Goal: Task Accomplishment & Management: Complete application form

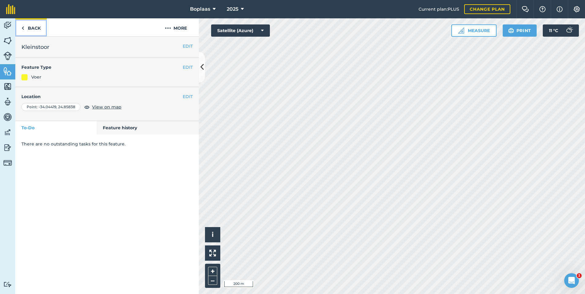
click at [35, 27] on link "Back" at bounding box center [31, 27] width 32 height 18
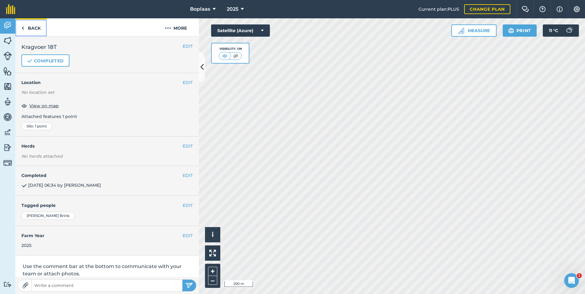
click at [37, 29] on link "Back" at bounding box center [31, 27] width 32 height 18
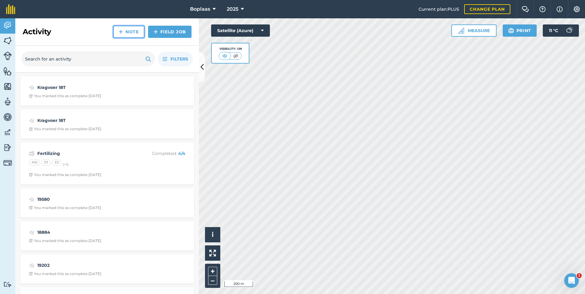
click at [113, 31] on link "Note" at bounding box center [128, 32] width 31 height 12
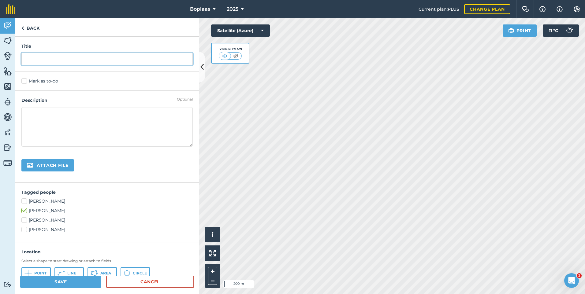
click at [104, 61] on input "text" at bounding box center [106, 59] width 171 height 13
type input "Kragvoer 18T"
click at [24, 84] on label "Mark as to-do" at bounding box center [106, 81] width 171 height 6
click at [24, 82] on input "Mark as to-do" at bounding box center [23, 80] width 4 height 4
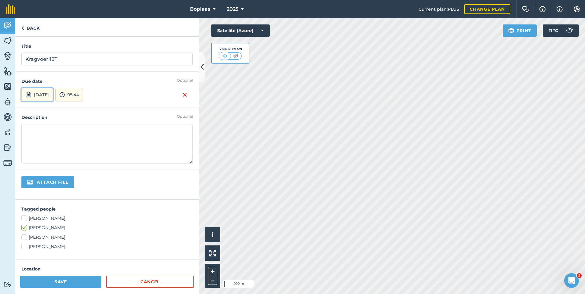
click at [52, 95] on button "[DATE]" at bounding box center [37, 94] width 32 height 13
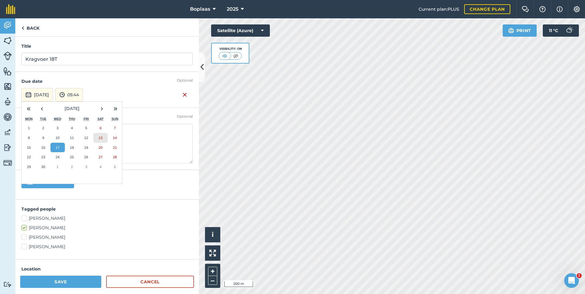
click at [102, 135] on button "13" at bounding box center [100, 138] width 14 height 10
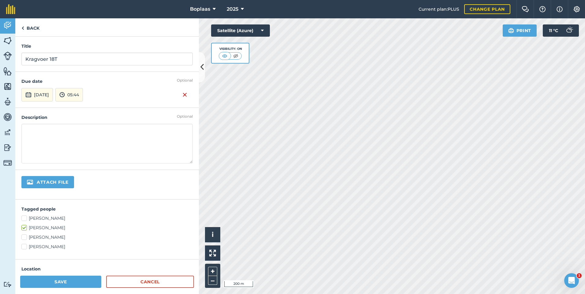
click at [69, 129] on textarea at bounding box center [106, 144] width 171 height 40
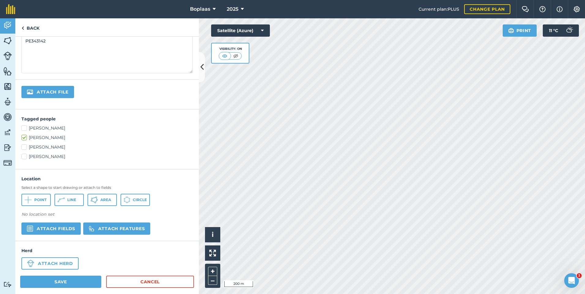
scroll to position [97, 0]
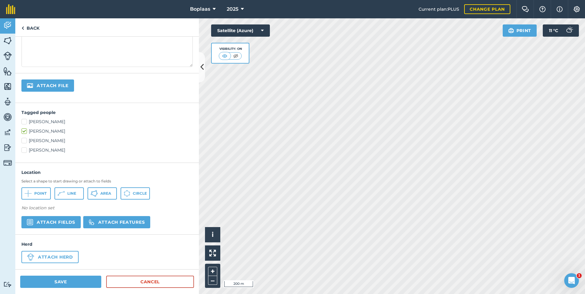
type textarea "PE343142"
click at [106, 220] on button "Attach features" at bounding box center [116, 222] width 67 height 12
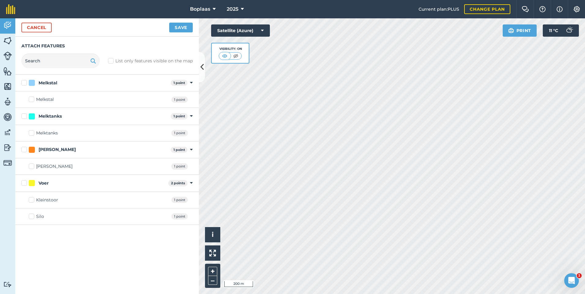
click at [28, 218] on div "Silo 1 point" at bounding box center [107, 217] width 184 height 17
click at [30, 217] on label "Silo" at bounding box center [36, 217] width 15 height 6
click at [30, 217] on input "Silo" at bounding box center [31, 216] width 4 height 4
checkbox input "true"
click at [182, 26] on button "Save" at bounding box center [181, 28] width 24 height 10
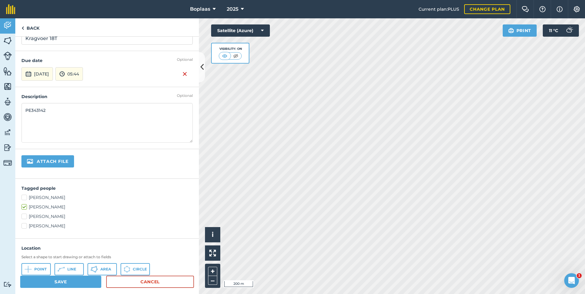
scroll to position [0, 0]
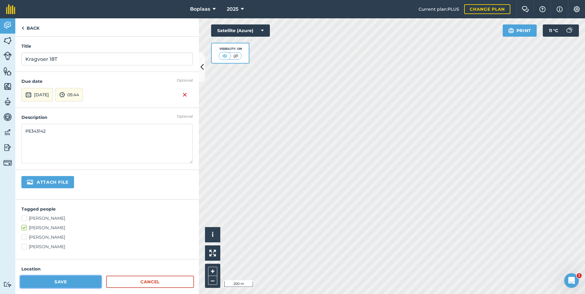
click at [66, 283] on button "Save" at bounding box center [60, 282] width 81 height 12
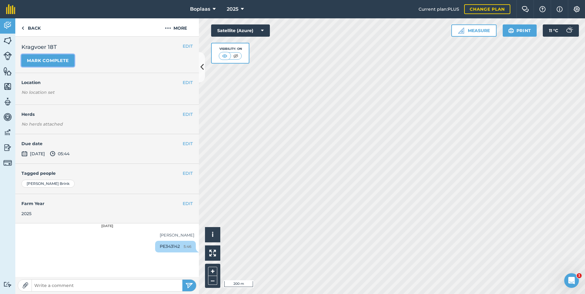
click at [58, 58] on button "Mark complete" at bounding box center [47, 60] width 53 height 12
click at [186, 143] on button "EDIT" at bounding box center [188, 143] width 10 height 7
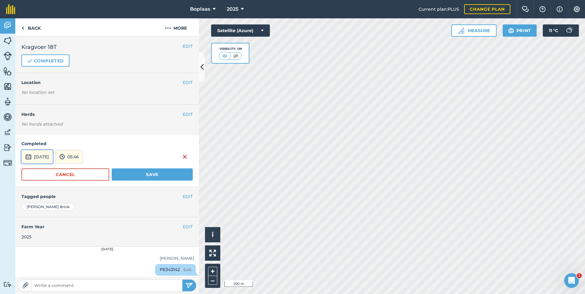
click at [53, 158] on button "[DATE]" at bounding box center [37, 156] width 32 height 13
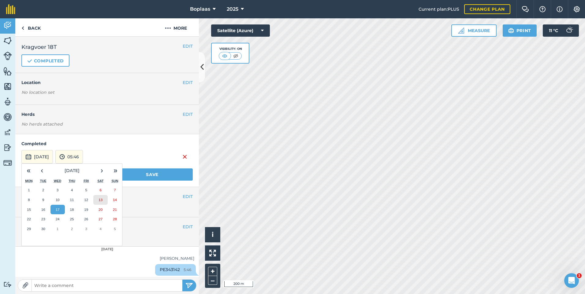
click at [98, 199] on button "13" at bounding box center [100, 200] width 14 height 10
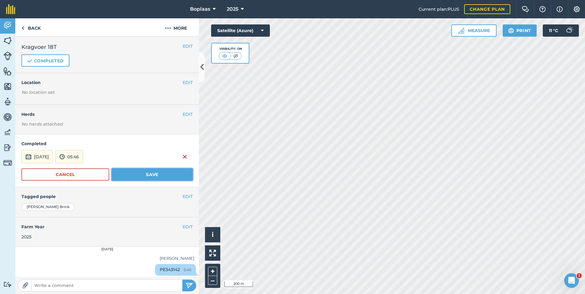
click at [137, 180] on button "Save" at bounding box center [152, 175] width 81 height 12
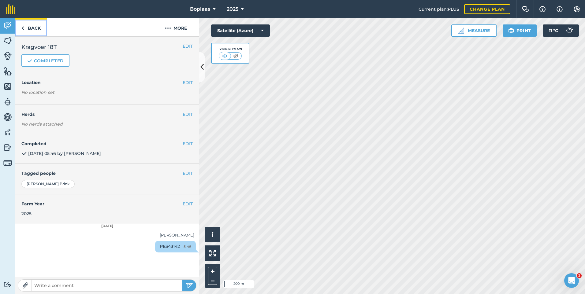
click at [40, 29] on link "Back" at bounding box center [31, 27] width 32 height 18
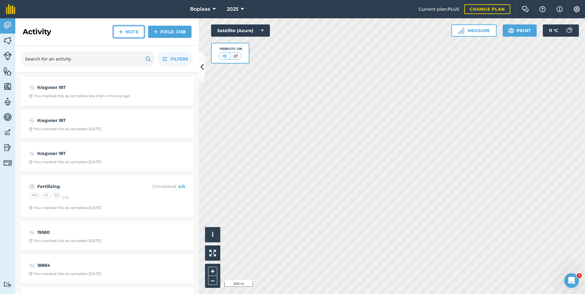
click at [121, 31] on img at bounding box center [121, 31] width 4 height 7
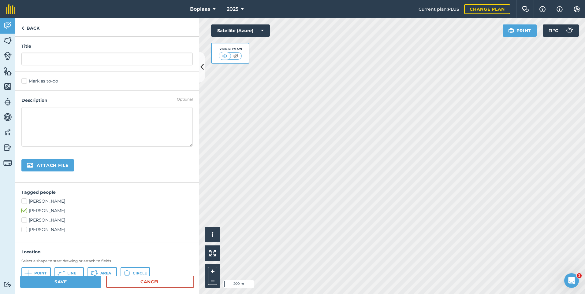
click at [116, 52] on div "Title" at bounding box center [107, 54] width 184 height 35
click at [115, 63] on input "text" at bounding box center [106, 59] width 171 height 13
type input "Kragvoer 6T"
click at [26, 81] on label "Mark as to-do" at bounding box center [106, 81] width 171 height 6
click at [25, 81] on input "Mark as to-do" at bounding box center [23, 80] width 4 height 4
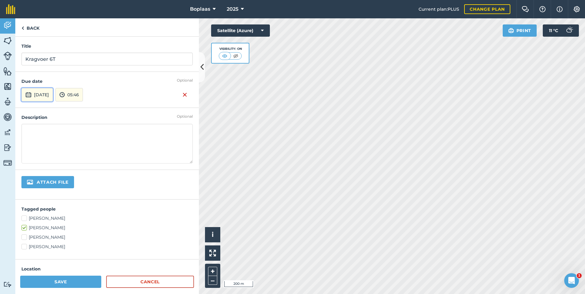
click at [45, 95] on button "[DATE]" at bounding box center [37, 94] width 32 height 13
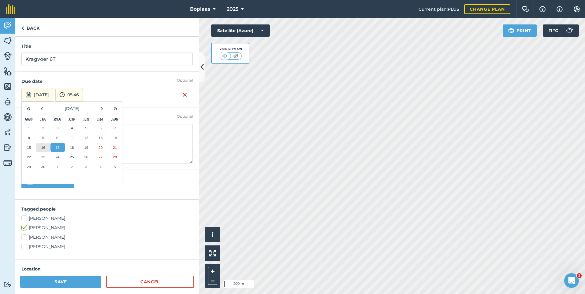
click at [40, 145] on button "16" at bounding box center [43, 148] width 14 height 10
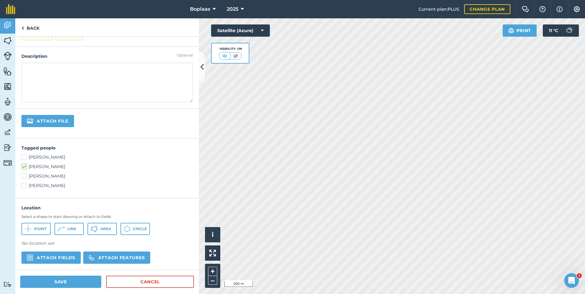
scroll to position [92, 0]
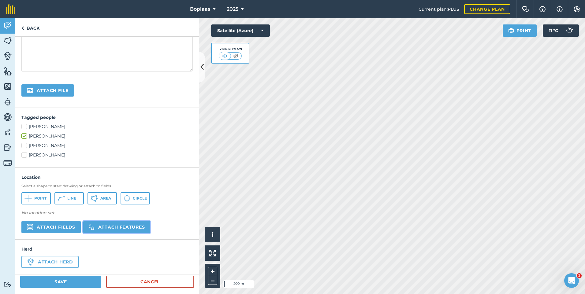
click at [102, 226] on button "Attach features" at bounding box center [116, 227] width 67 height 12
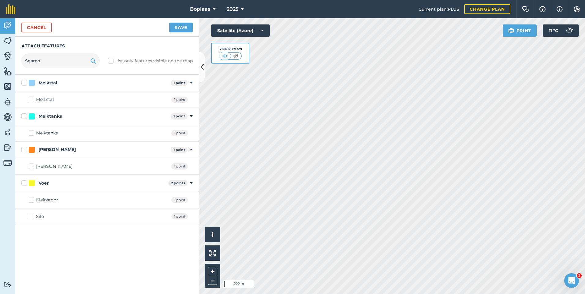
click at [33, 217] on label "Silo" at bounding box center [36, 217] width 15 height 6
click at [33, 217] on input "Silo" at bounding box center [31, 216] width 4 height 4
checkbox input "true"
click at [184, 28] on button "Save" at bounding box center [181, 28] width 24 height 10
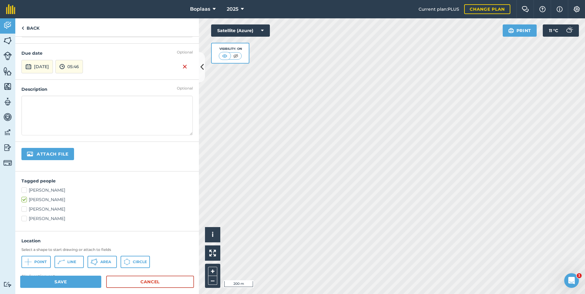
scroll to position [0, 0]
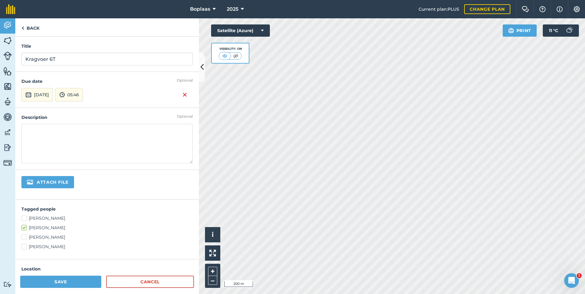
click at [63, 133] on textarea at bounding box center [106, 144] width 171 height 40
type textarea "PE343255"
click at [60, 282] on button "Save" at bounding box center [60, 282] width 81 height 12
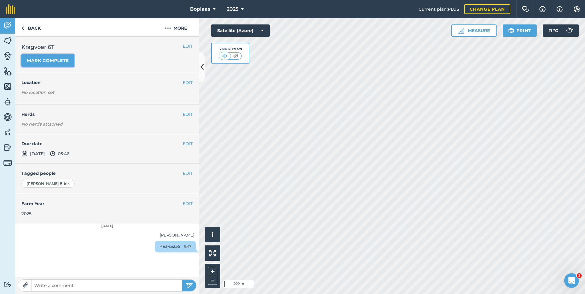
click at [53, 56] on button "Mark complete" at bounding box center [47, 60] width 53 height 12
click at [187, 143] on button "EDIT" at bounding box center [188, 143] width 10 height 7
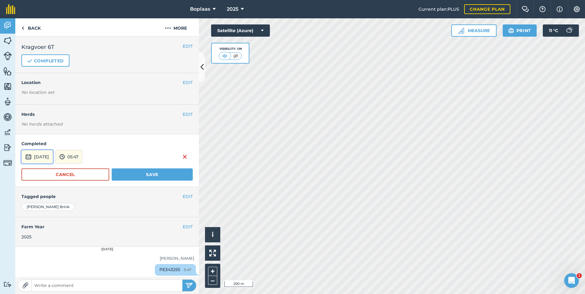
click at [35, 152] on button "[DATE]" at bounding box center [37, 156] width 32 height 13
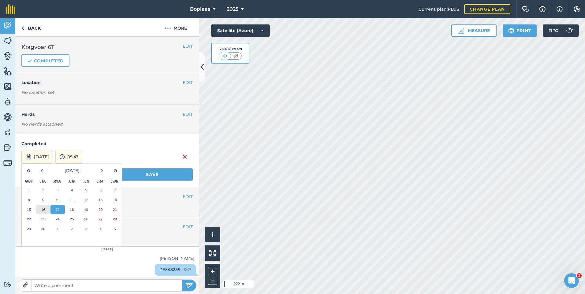
click at [44, 208] on abbr "16" at bounding box center [43, 210] width 4 height 4
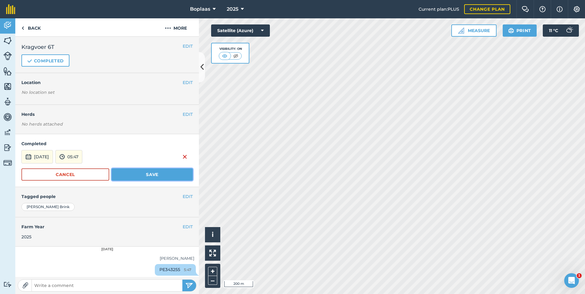
click at [135, 170] on button "Save" at bounding box center [152, 175] width 81 height 12
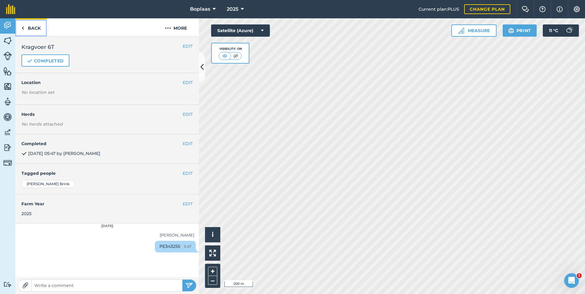
click at [36, 29] on link "Back" at bounding box center [31, 27] width 32 height 18
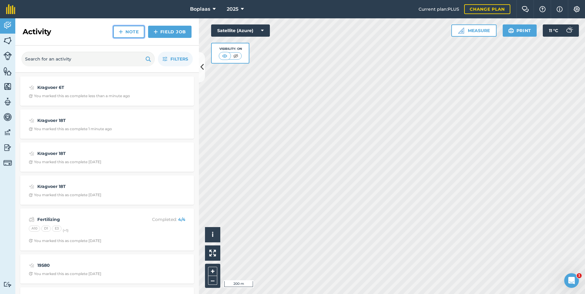
click at [126, 33] on link "Note" at bounding box center [128, 32] width 31 height 12
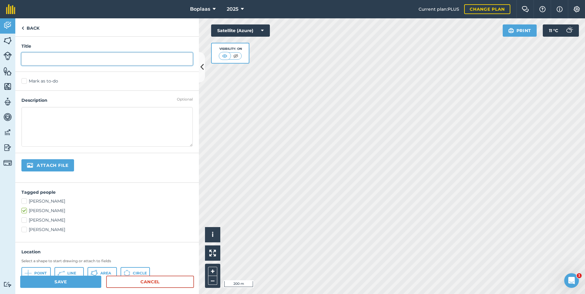
click at [61, 63] on input "text" at bounding box center [106, 59] width 171 height 13
type input "Kragvoer 18T"
click at [24, 83] on label "Mark as to-do" at bounding box center [106, 81] width 171 height 6
click at [24, 82] on input "Mark as to-do" at bounding box center [23, 80] width 4 height 4
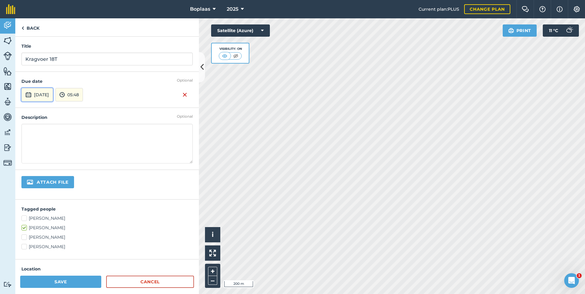
click at [53, 91] on button "[DATE]" at bounding box center [37, 94] width 32 height 13
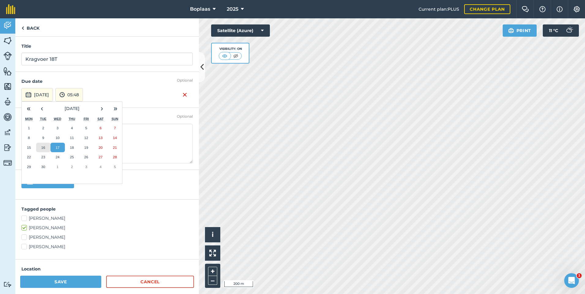
click at [43, 149] on abbr "16" at bounding box center [43, 148] width 4 height 4
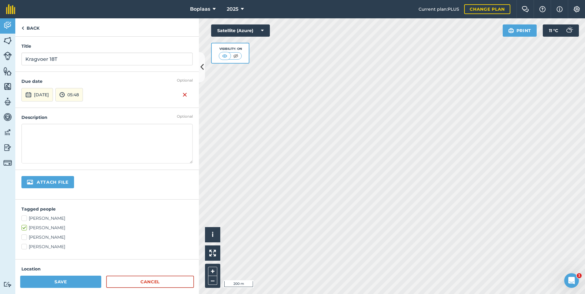
click at [40, 127] on textarea at bounding box center [106, 144] width 171 height 40
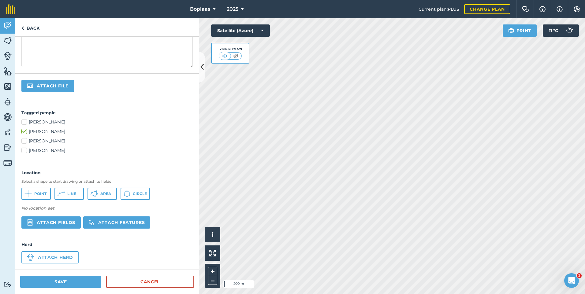
scroll to position [97, 0]
type textarea "PE343256"
click at [120, 219] on button "Attach features" at bounding box center [116, 222] width 67 height 12
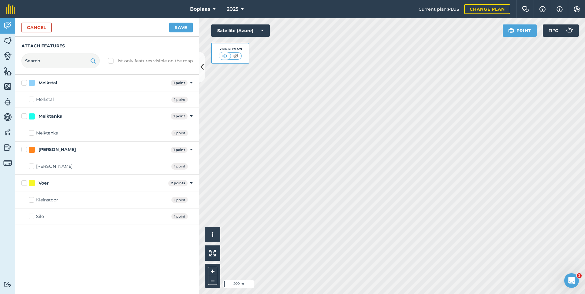
click at [33, 216] on label "Silo" at bounding box center [36, 217] width 15 height 6
click at [33, 216] on input "Silo" at bounding box center [31, 216] width 4 height 4
checkbox input "true"
click at [180, 25] on button "Save" at bounding box center [181, 28] width 24 height 10
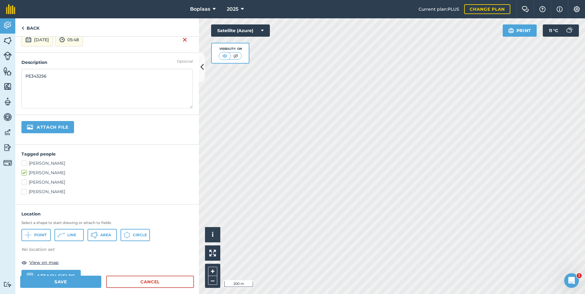
scroll to position [0, 0]
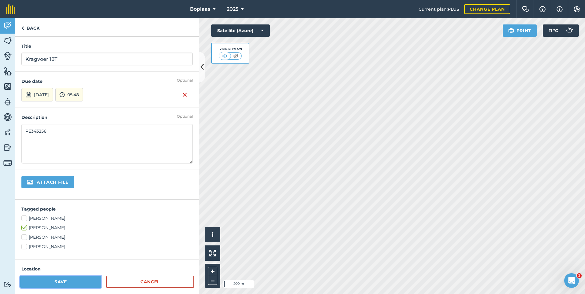
click at [69, 283] on button "Save" at bounding box center [60, 282] width 81 height 12
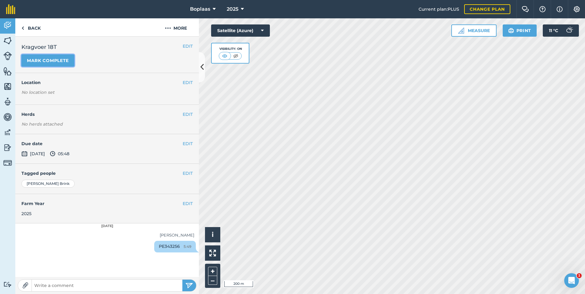
click at [60, 61] on button "Mark complete" at bounding box center [47, 60] width 53 height 12
click at [185, 145] on button "EDIT" at bounding box center [188, 143] width 10 height 7
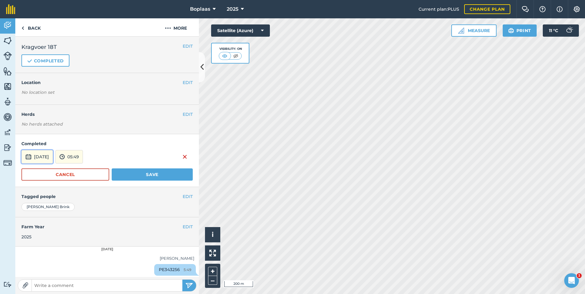
click at [52, 160] on button "[DATE]" at bounding box center [37, 156] width 32 height 13
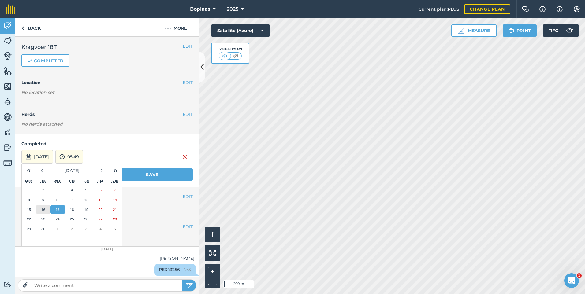
click at [43, 211] on abbr "16" at bounding box center [43, 210] width 4 height 4
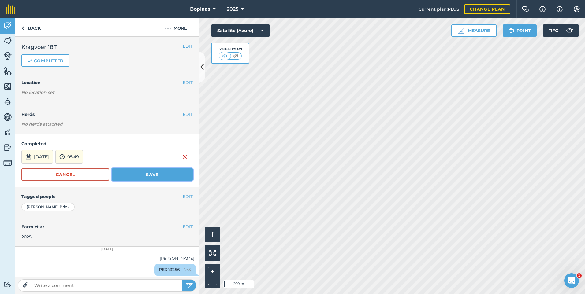
click at [133, 174] on button "Save" at bounding box center [152, 175] width 81 height 12
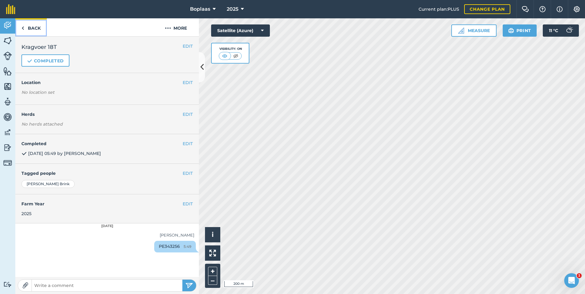
click at [39, 32] on link "Back" at bounding box center [31, 27] width 32 height 18
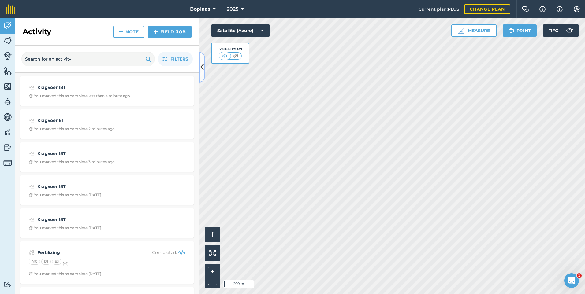
click at [203, 72] on icon at bounding box center [201, 67] width 3 height 11
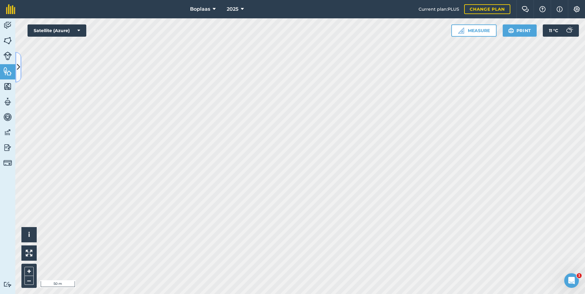
click at [19, 65] on icon at bounding box center [18, 67] width 3 height 11
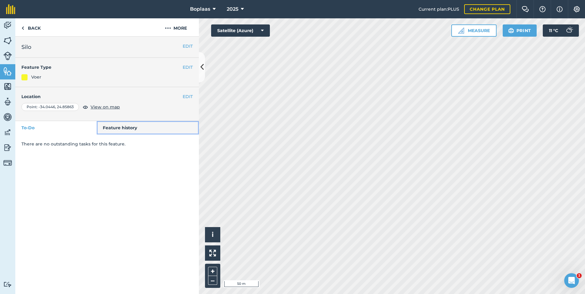
click at [119, 126] on link "Feature history" at bounding box center [148, 127] width 102 height 13
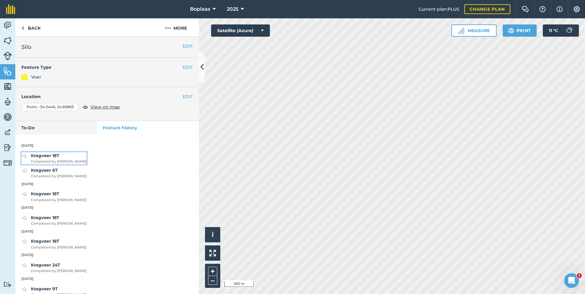
click at [52, 156] on strong "Kragvoer 18T" at bounding box center [45, 156] width 28 height 6
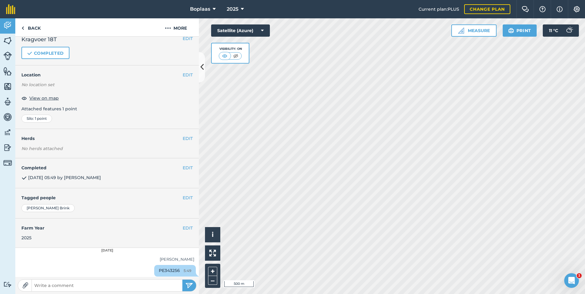
scroll to position [10, 0]
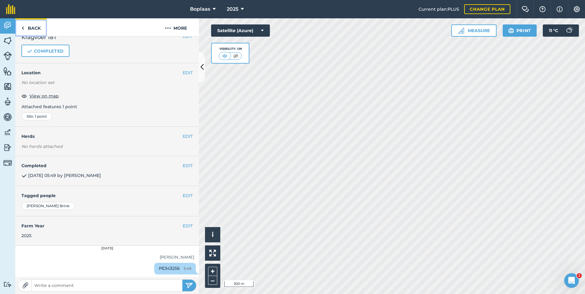
click at [28, 30] on link "Back" at bounding box center [31, 27] width 32 height 18
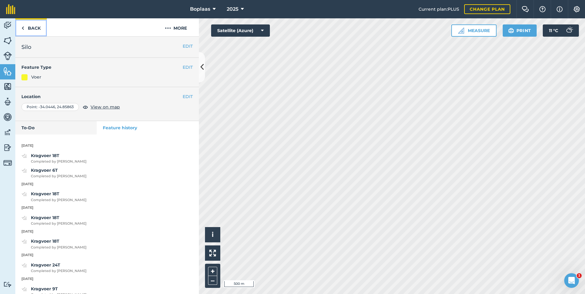
click at [28, 28] on link "Back" at bounding box center [31, 27] width 32 height 18
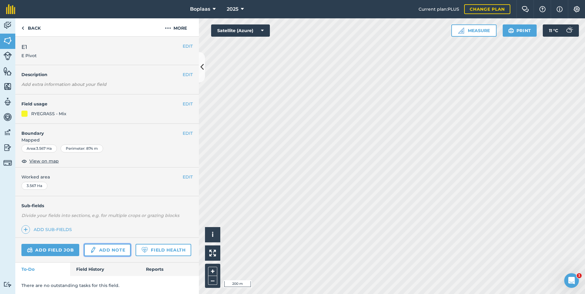
click at [97, 247] on link "Add note" at bounding box center [107, 250] width 47 height 12
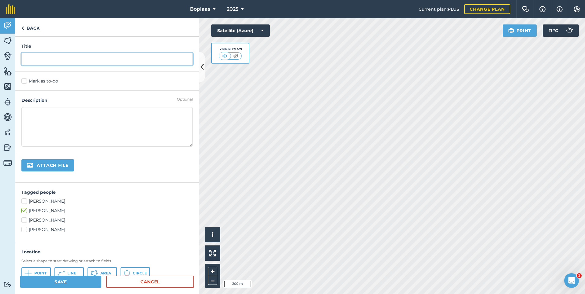
click at [35, 58] on input "text" at bounding box center [106, 59] width 171 height 13
type input "Vreet"
click at [23, 82] on label "Mark as to-do" at bounding box center [106, 81] width 171 height 6
click at [23, 82] on input "Mark as to-do" at bounding box center [23, 80] width 4 height 4
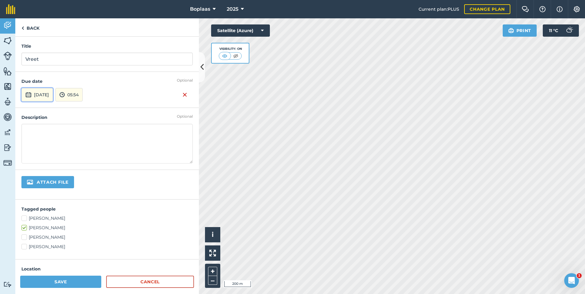
click at [48, 95] on button "[DATE]" at bounding box center [37, 94] width 32 height 13
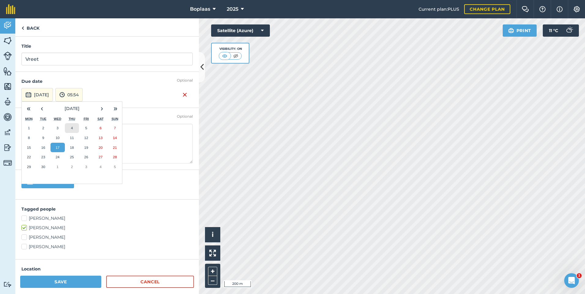
click at [71, 126] on abbr "4" at bounding box center [72, 128] width 2 height 4
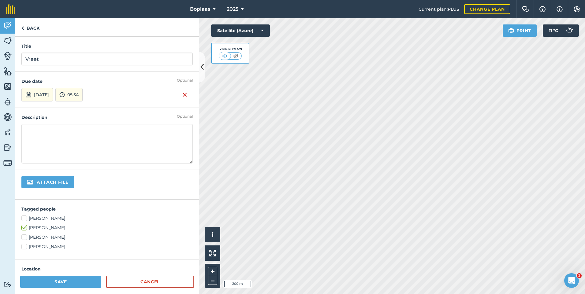
click at [54, 279] on button "Save" at bounding box center [60, 282] width 81 height 12
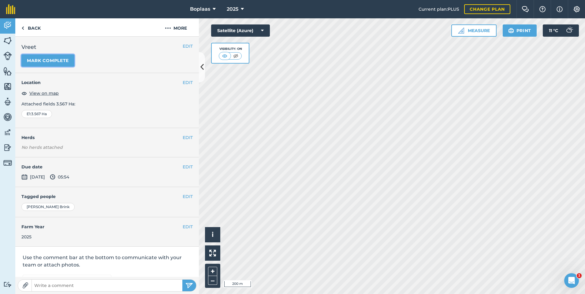
click at [48, 60] on button "Mark complete" at bounding box center [47, 60] width 53 height 12
click at [187, 168] on button "EDIT" at bounding box center [188, 167] width 10 height 7
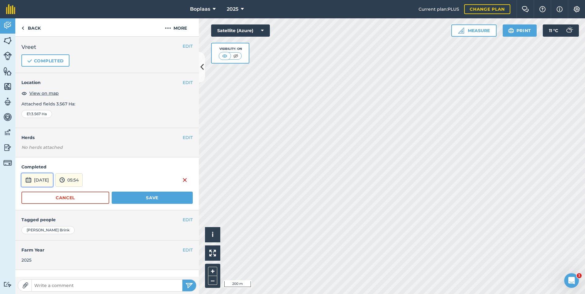
click at [43, 179] on button "[DATE]" at bounding box center [37, 179] width 32 height 13
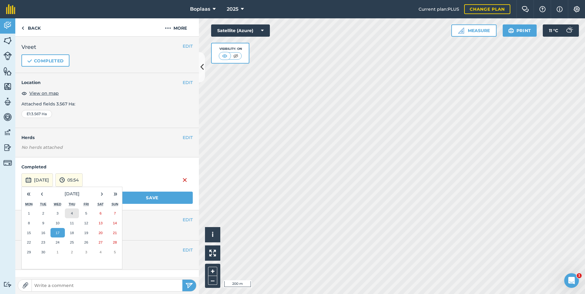
click at [75, 213] on button "4" at bounding box center [72, 214] width 14 height 10
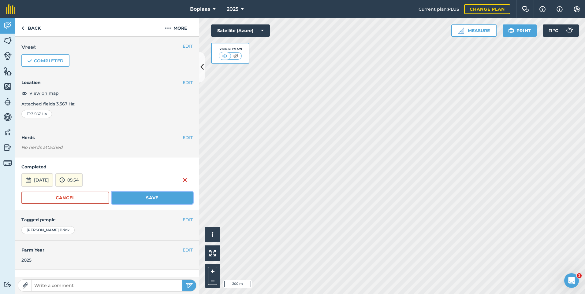
click at [134, 196] on button "Save" at bounding box center [152, 198] width 81 height 12
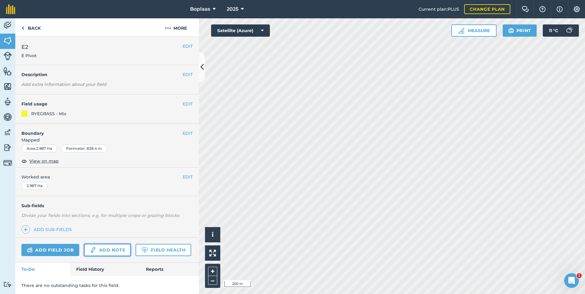
click at [108, 250] on link "Add note" at bounding box center [107, 250] width 47 height 12
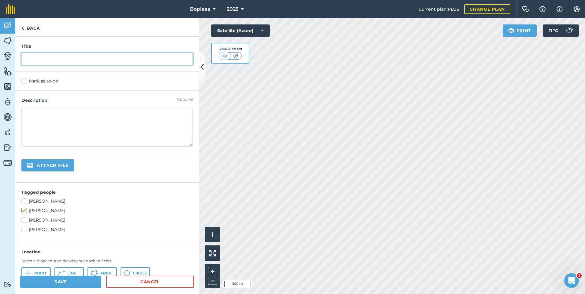
click at [53, 57] on input "text" at bounding box center [106, 59] width 171 height 13
type input "Vreet"
click at [24, 83] on label "Mark as to-do" at bounding box center [106, 81] width 171 height 6
click at [24, 82] on input "Mark as to-do" at bounding box center [23, 80] width 4 height 4
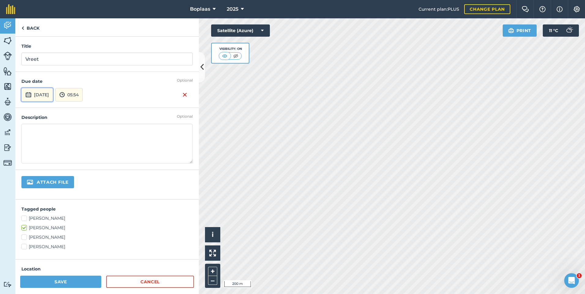
click at [49, 99] on button "[DATE]" at bounding box center [37, 94] width 32 height 13
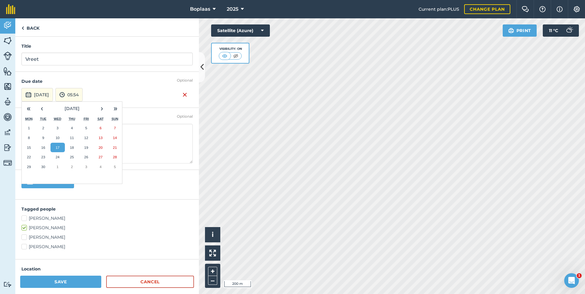
click at [93, 123] on div "Sat" at bounding box center [100, 119] width 14 height 8
click at [89, 126] on button "5" at bounding box center [86, 128] width 14 height 10
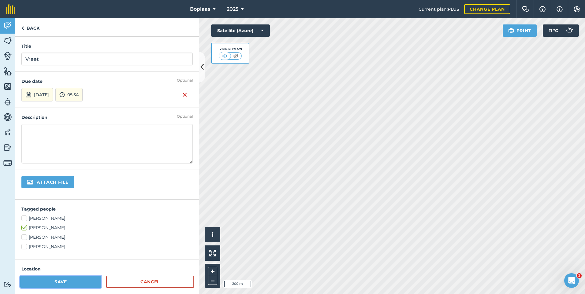
click at [69, 285] on button "Save" at bounding box center [60, 282] width 81 height 12
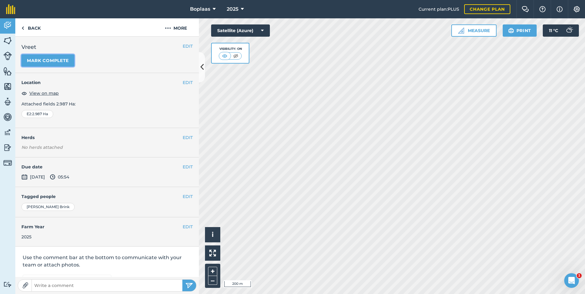
click at [58, 58] on button "Mark complete" at bounding box center [47, 60] width 53 height 12
click at [184, 166] on button "EDIT" at bounding box center [188, 167] width 10 height 7
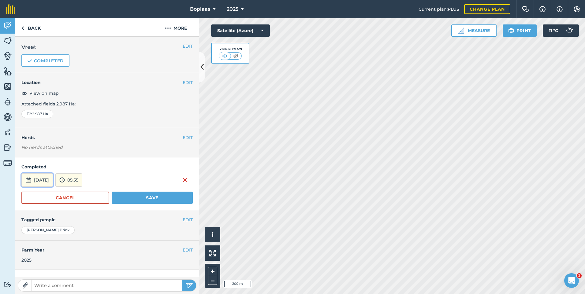
click at [52, 180] on button "[DATE]" at bounding box center [37, 179] width 32 height 13
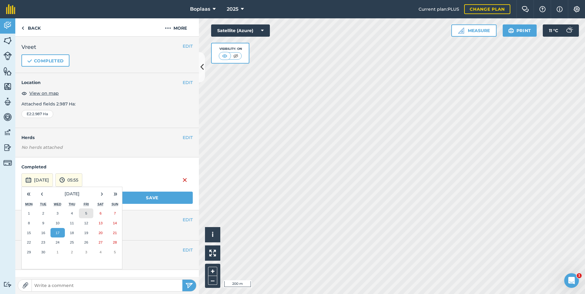
click at [88, 212] on button "5" at bounding box center [86, 214] width 14 height 10
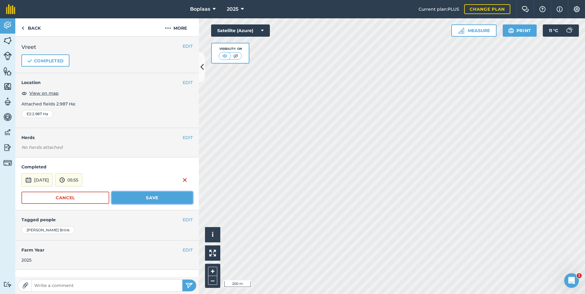
click at [126, 195] on button "Save" at bounding box center [152, 198] width 81 height 12
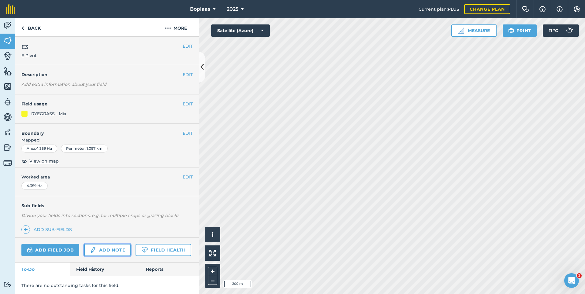
click at [98, 247] on link "Add note" at bounding box center [107, 250] width 47 height 12
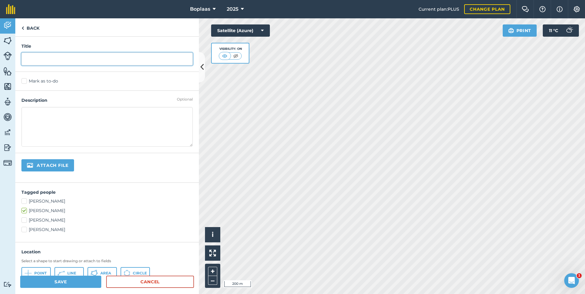
click at [56, 62] on input "text" at bounding box center [106, 59] width 171 height 13
type input "Vreet"
click at [24, 81] on label "Mark as to-do" at bounding box center [106, 81] width 171 height 6
click at [24, 81] on input "Mark as to-do" at bounding box center [23, 80] width 4 height 4
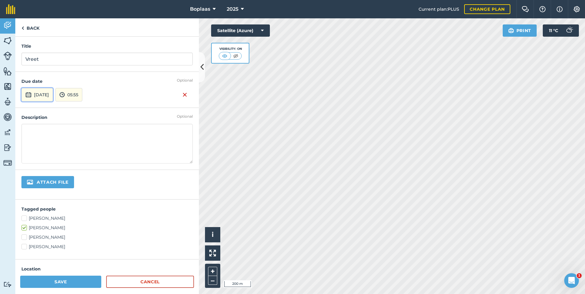
click at [53, 97] on button "[DATE]" at bounding box center [37, 94] width 32 height 13
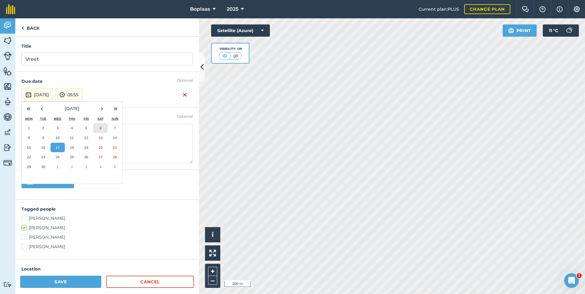
click at [104, 129] on button "6" at bounding box center [100, 128] width 14 height 10
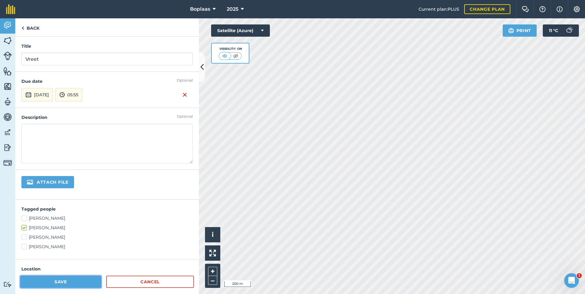
click at [50, 283] on button "Save" at bounding box center [60, 282] width 81 height 12
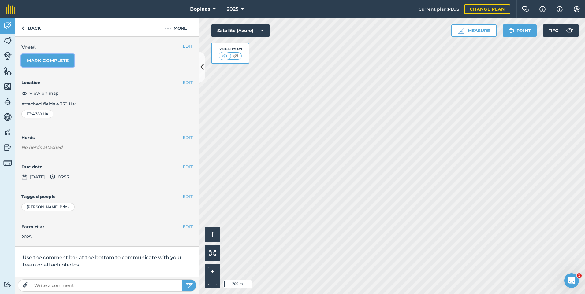
click at [51, 59] on button "Mark complete" at bounding box center [47, 60] width 53 height 12
click at [187, 168] on button "EDIT" at bounding box center [188, 167] width 10 height 7
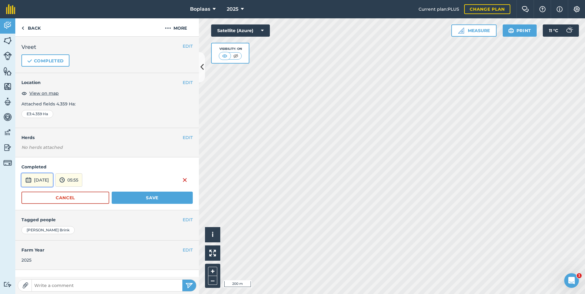
click at [40, 180] on button "[DATE]" at bounding box center [37, 179] width 32 height 13
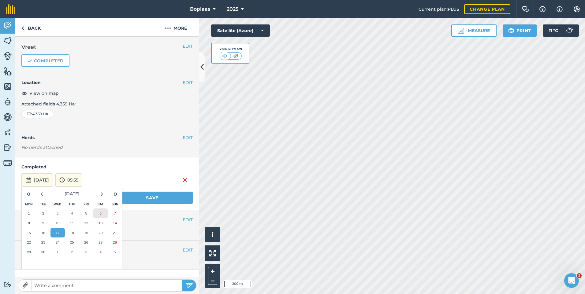
click at [98, 212] on button "6" at bounding box center [100, 214] width 14 height 10
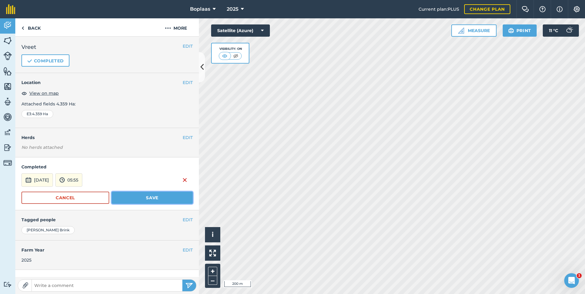
click at [141, 200] on button "Save" at bounding box center [152, 198] width 81 height 12
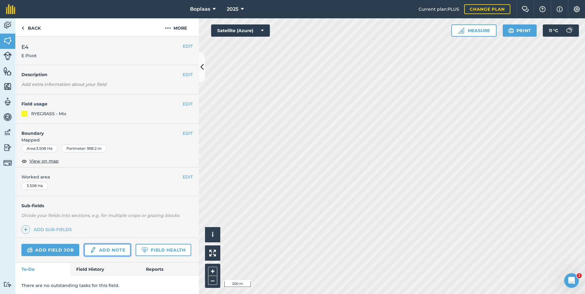
click at [115, 251] on link "Add note" at bounding box center [107, 250] width 47 height 12
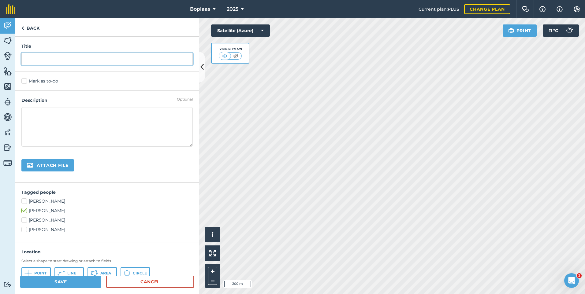
click at [70, 61] on input "text" at bounding box center [106, 59] width 171 height 13
type input "Vreet"
click at [19, 85] on div "Mark as to-do" at bounding box center [107, 81] width 184 height 19
click at [22, 83] on label "Mark as to-do" at bounding box center [106, 81] width 171 height 6
click at [22, 82] on input "Mark as to-do" at bounding box center [23, 80] width 4 height 4
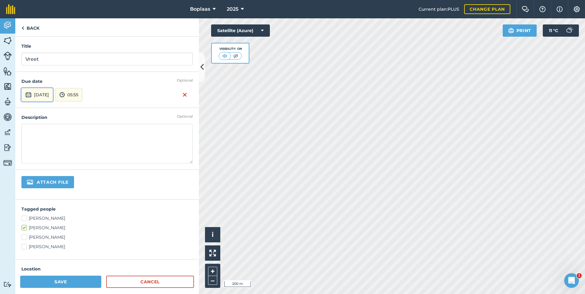
click at [38, 94] on button "[DATE]" at bounding box center [37, 94] width 32 height 13
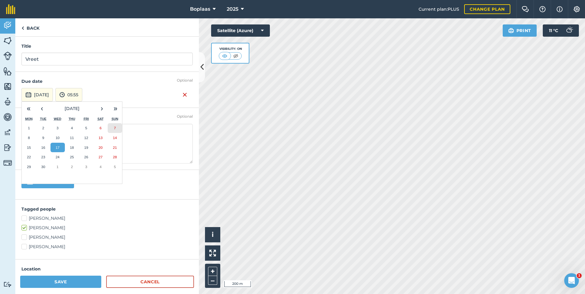
click at [119, 127] on button "7" at bounding box center [115, 128] width 14 height 10
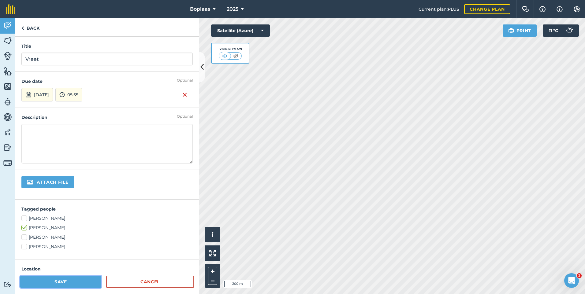
click at [67, 282] on button "Save" at bounding box center [60, 282] width 81 height 12
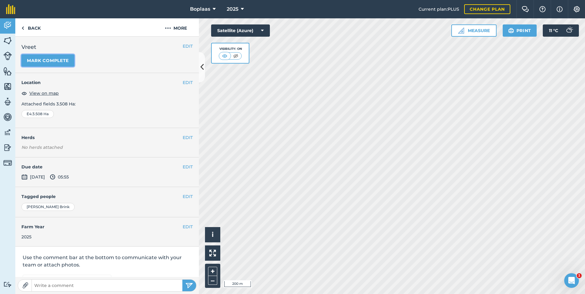
click at [69, 65] on button "Mark complete" at bounding box center [47, 60] width 53 height 12
click at [183, 167] on button "EDIT" at bounding box center [188, 167] width 10 height 7
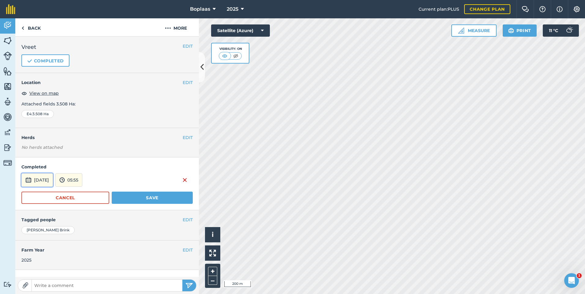
click at [45, 185] on button "[DATE]" at bounding box center [37, 179] width 32 height 13
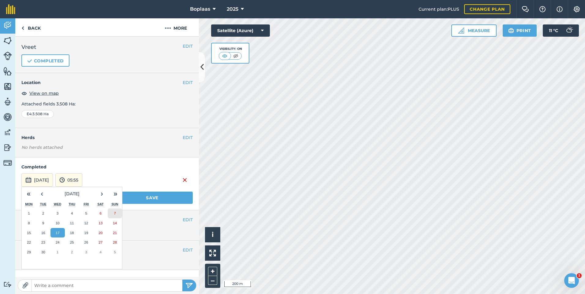
click at [116, 211] on button "7" at bounding box center [115, 214] width 14 height 10
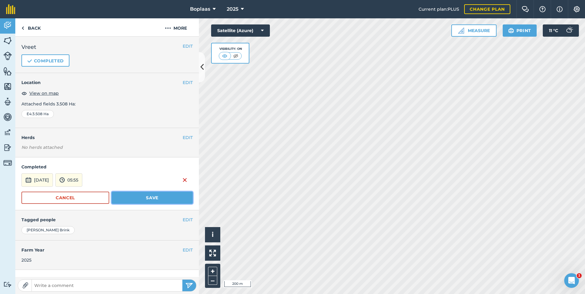
click at [134, 202] on button "Save" at bounding box center [152, 198] width 81 height 12
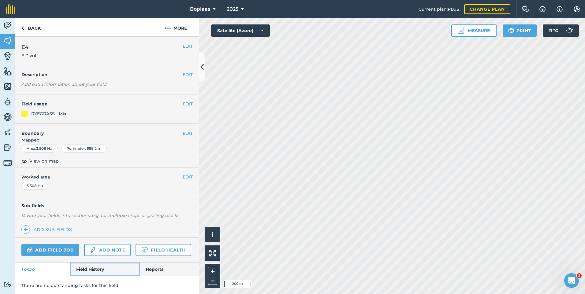
click at [93, 276] on link "Field History" at bounding box center [104, 269] width 69 height 13
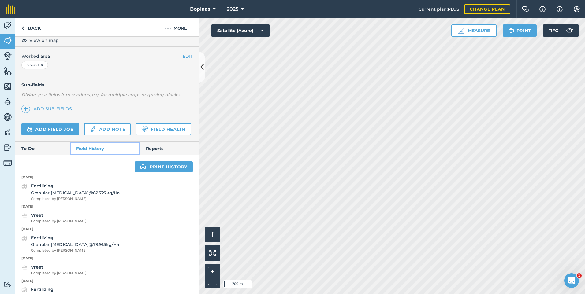
scroll to position [92, 0]
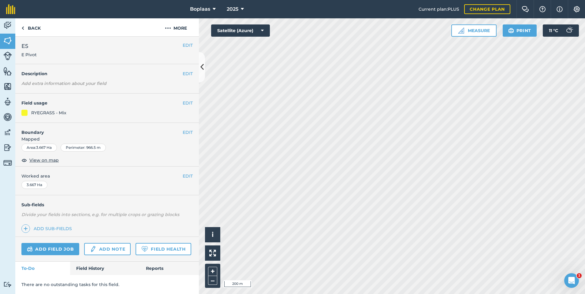
scroll to position [18, 0]
click at [94, 246] on img at bounding box center [93, 249] width 7 height 7
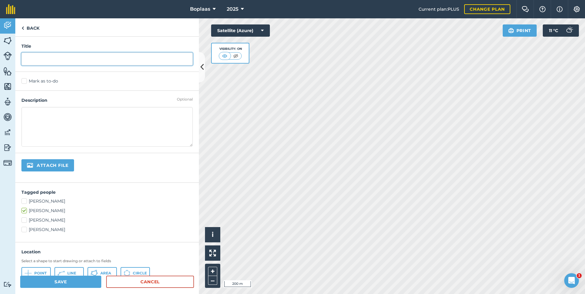
click at [50, 59] on input "text" at bounding box center [106, 59] width 171 height 13
type input "Vreet"
click at [27, 80] on label "Mark as to-do" at bounding box center [106, 81] width 171 height 6
click at [25, 80] on input "Mark as to-do" at bounding box center [23, 80] width 4 height 4
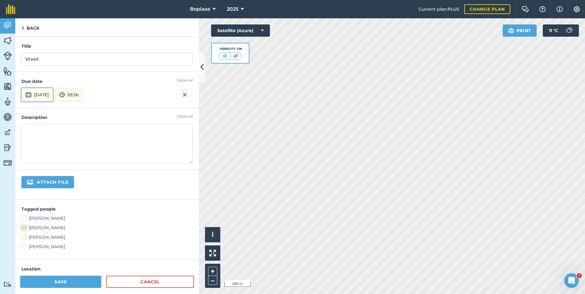
click at [45, 99] on button "[DATE]" at bounding box center [37, 94] width 32 height 13
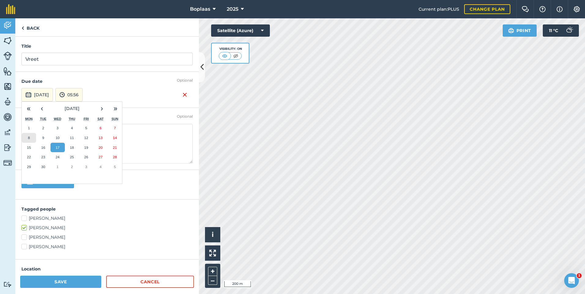
click at [33, 138] on button "8" at bounding box center [29, 138] width 14 height 10
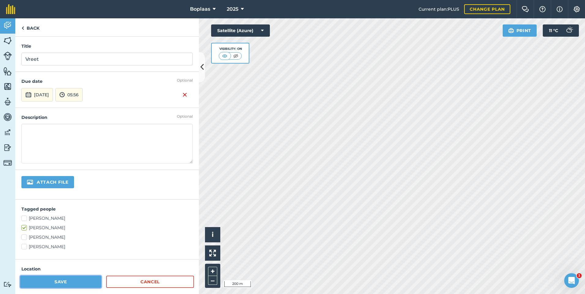
click at [70, 285] on button "Save" at bounding box center [60, 282] width 81 height 12
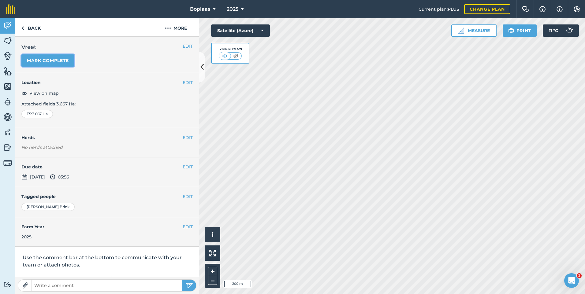
click at [46, 60] on button "Mark complete" at bounding box center [47, 60] width 53 height 12
click at [183, 167] on button "EDIT" at bounding box center [188, 167] width 10 height 7
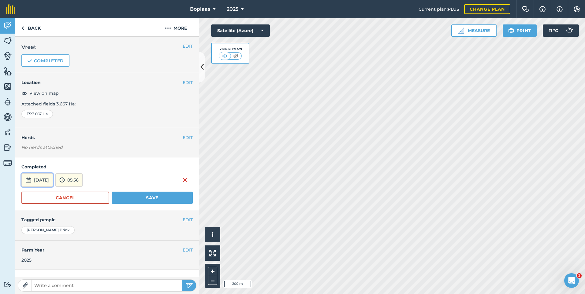
click at [50, 178] on button "[DATE]" at bounding box center [37, 179] width 32 height 13
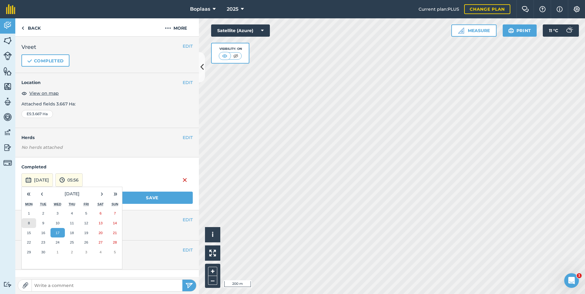
click at [30, 224] on button "8" at bounding box center [29, 223] width 14 height 10
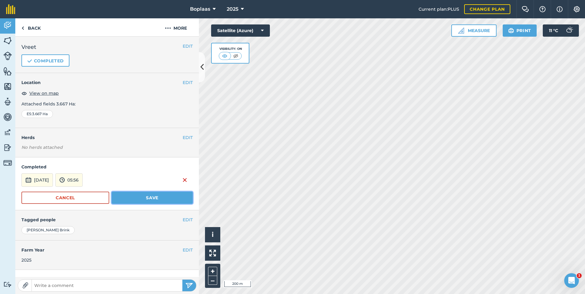
click at [138, 198] on button "Save" at bounding box center [152, 198] width 81 height 12
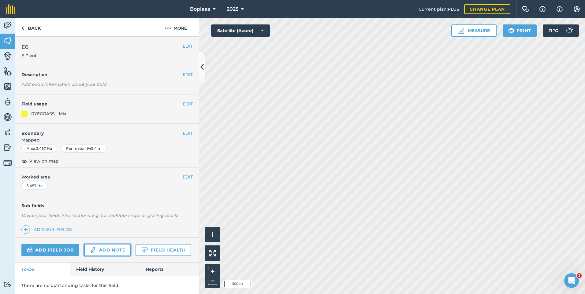
click at [100, 250] on link "Add note" at bounding box center [107, 250] width 47 height 12
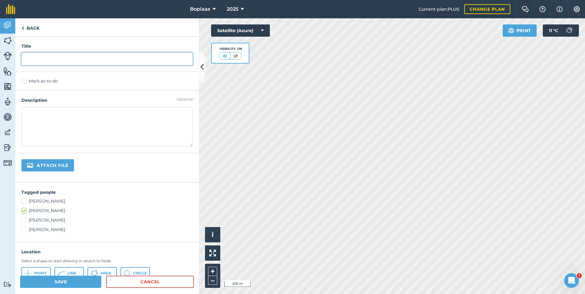
click at [56, 58] on input "text" at bounding box center [106, 59] width 171 height 13
type input "Vreet"
click at [29, 82] on label "Mark as to-do" at bounding box center [106, 81] width 171 height 6
click at [25, 82] on input "Mark as to-do" at bounding box center [23, 80] width 4 height 4
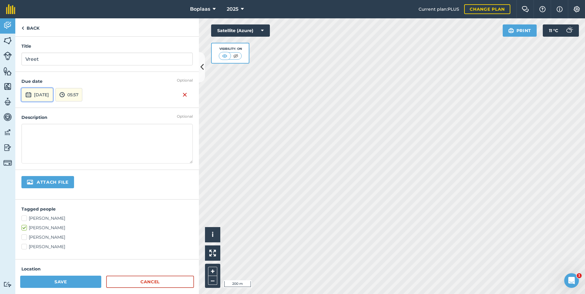
click at [40, 97] on button "[DATE]" at bounding box center [37, 94] width 32 height 13
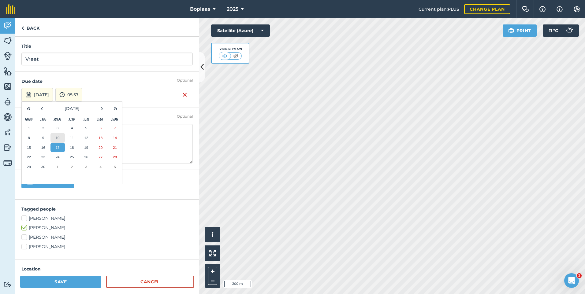
click at [58, 138] on abbr "10" at bounding box center [58, 138] width 4 height 4
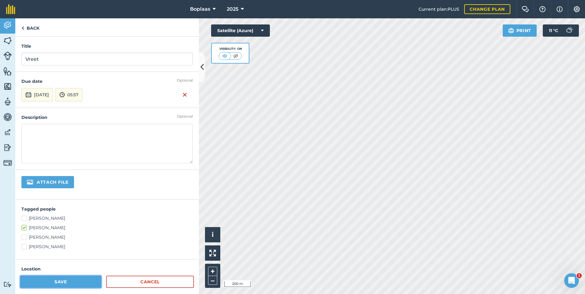
click at [67, 283] on button "Save" at bounding box center [60, 282] width 81 height 12
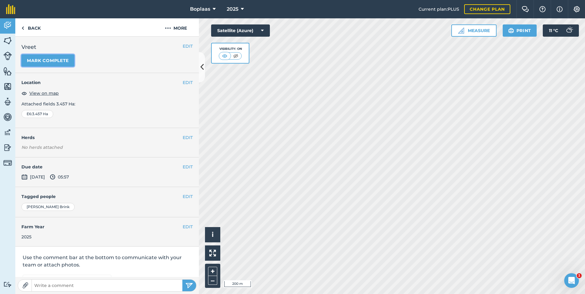
click at [47, 57] on button "Mark complete" at bounding box center [47, 60] width 53 height 12
click at [185, 166] on button "EDIT" at bounding box center [188, 167] width 10 height 7
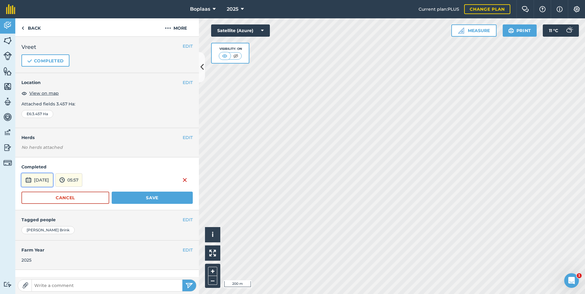
click at [47, 183] on button "[DATE]" at bounding box center [37, 179] width 32 height 13
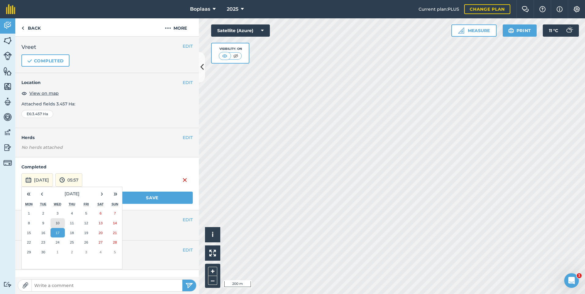
click at [57, 223] on abbr "10" at bounding box center [58, 223] width 4 height 4
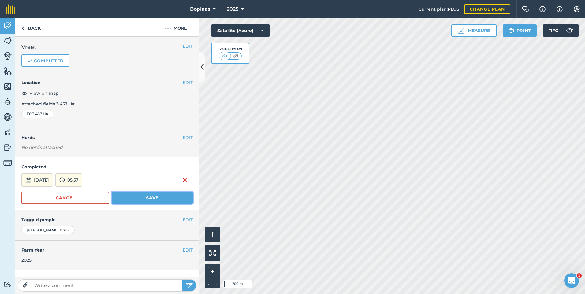
click at [140, 201] on button "Save" at bounding box center [152, 198] width 81 height 12
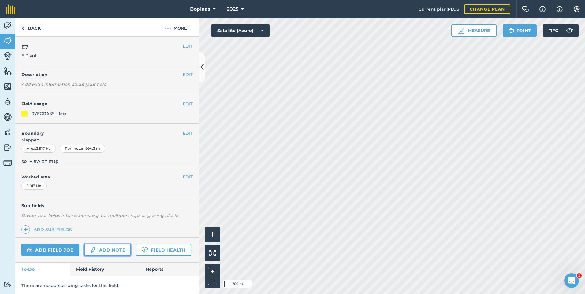
click at [109, 255] on link "Add note" at bounding box center [107, 250] width 47 height 12
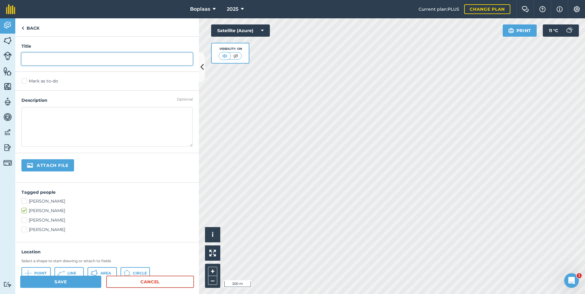
click at [52, 58] on input "text" at bounding box center [106, 59] width 171 height 13
type input "Vreet"
click at [26, 80] on label "Mark as to-do" at bounding box center [106, 81] width 171 height 6
click at [25, 80] on input "Mark as to-do" at bounding box center [23, 80] width 4 height 4
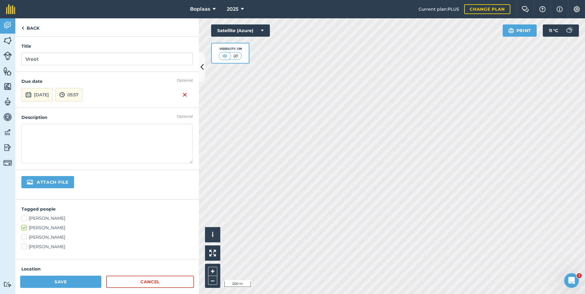
drag, startPoint x: 54, startPoint y: 102, endPoint x: 55, endPoint y: 95, distance: 7.1
click at [55, 98] on div "Optional Due date 17th Sep 2025 05:57" at bounding box center [107, 90] width 184 height 36
click at [53, 95] on button "[DATE]" at bounding box center [37, 94] width 32 height 13
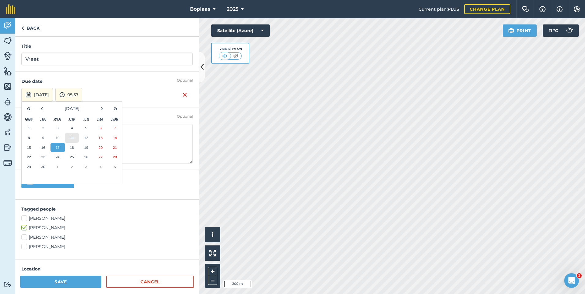
click at [71, 136] on abbr "11" at bounding box center [72, 138] width 4 height 4
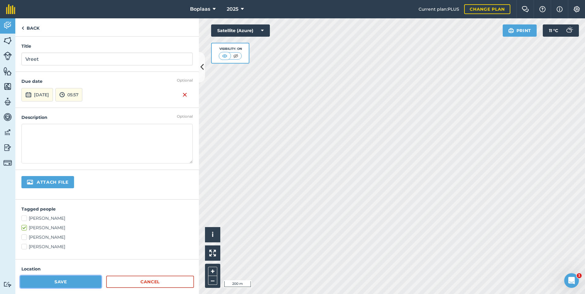
click at [69, 283] on button "Save" at bounding box center [60, 282] width 81 height 12
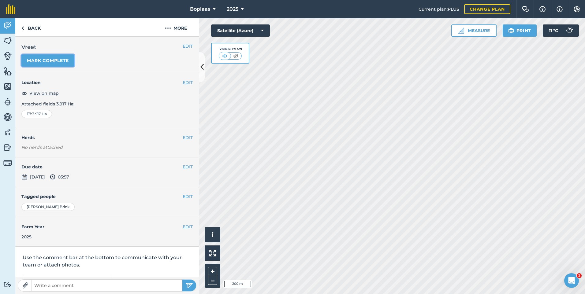
click at [45, 61] on button "Mark complete" at bounding box center [47, 60] width 53 height 12
click at [186, 166] on button "EDIT" at bounding box center [188, 167] width 10 height 7
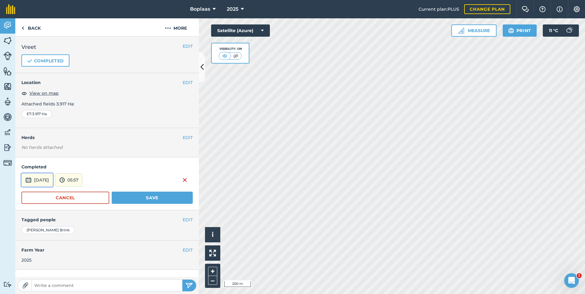
click at [46, 181] on button "[DATE]" at bounding box center [37, 179] width 32 height 13
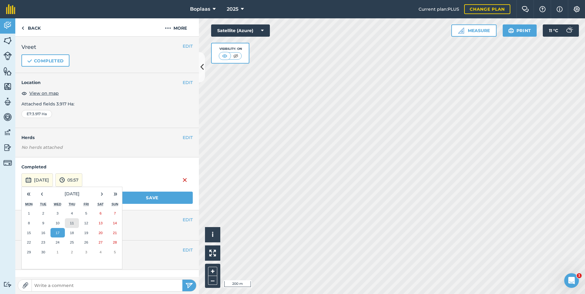
click at [75, 225] on button "11" at bounding box center [72, 223] width 14 height 10
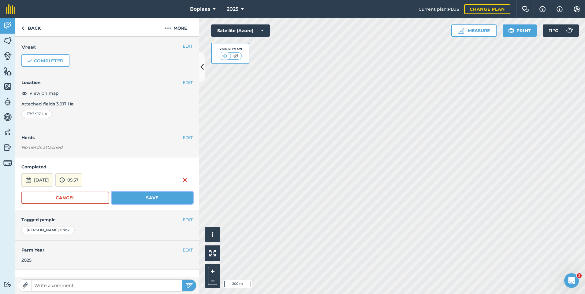
click at [148, 203] on button "Save" at bounding box center [152, 198] width 81 height 12
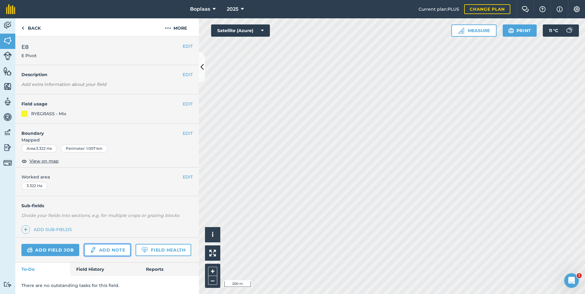
click at [99, 252] on link "Add note" at bounding box center [107, 250] width 47 height 12
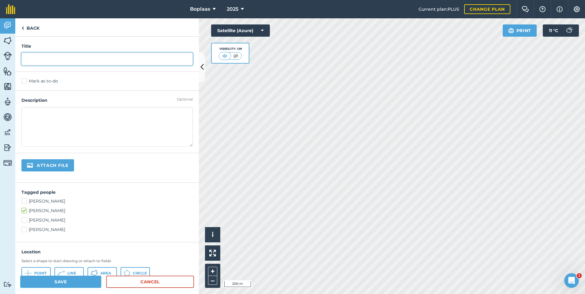
click at [49, 59] on input "text" at bounding box center [106, 59] width 171 height 13
type input "Vreet"
click at [23, 79] on label "Mark as to-do" at bounding box center [106, 81] width 171 height 6
click at [23, 79] on input "Mark as to-do" at bounding box center [23, 80] width 4 height 4
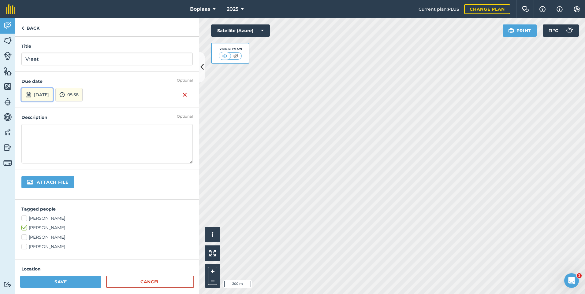
click at [49, 95] on button "[DATE]" at bounding box center [37, 94] width 32 height 13
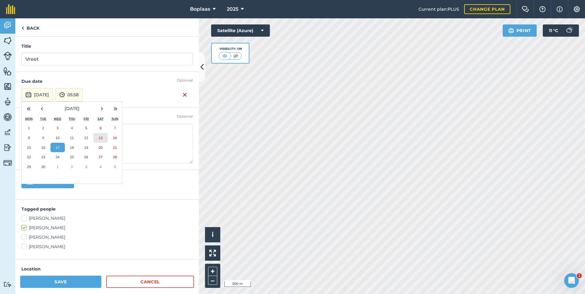
click at [101, 137] on abbr "13" at bounding box center [101, 138] width 4 height 4
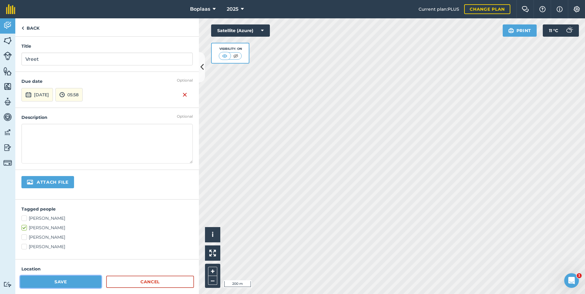
click at [76, 282] on button "Save" at bounding box center [60, 282] width 81 height 12
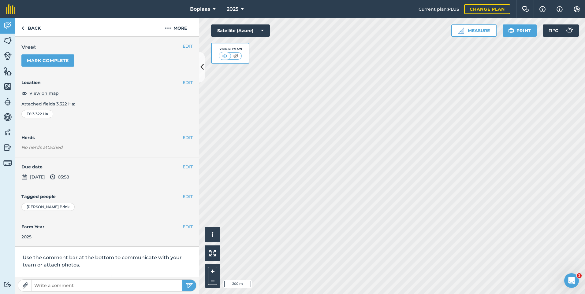
click at [47, 51] on h2 "Vreet" at bounding box center [106, 47] width 171 height 9
click at [50, 59] on button "Mark complete" at bounding box center [47, 60] width 53 height 12
click at [184, 166] on button "EDIT" at bounding box center [188, 167] width 10 height 7
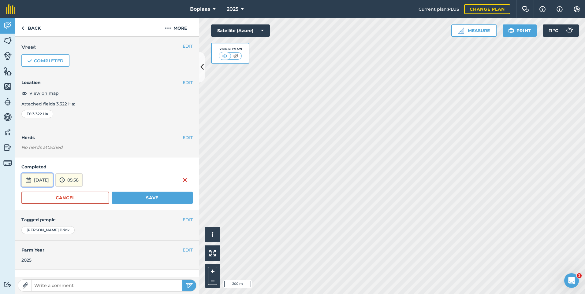
drag, startPoint x: 38, startPoint y: 179, endPoint x: 55, endPoint y: 186, distance: 18.6
click at [39, 180] on button "[DATE]" at bounding box center [37, 179] width 32 height 13
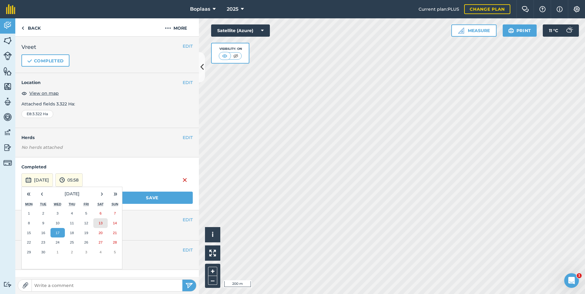
click at [104, 225] on button "13" at bounding box center [100, 223] width 14 height 10
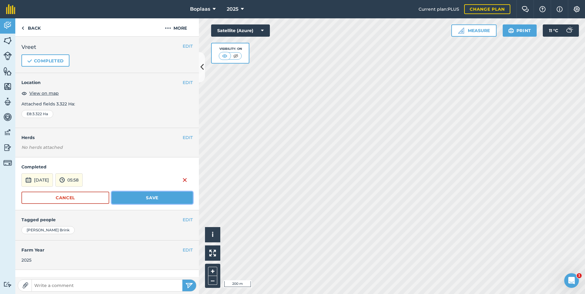
click at [137, 202] on button "Save" at bounding box center [152, 198] width 81 height 12
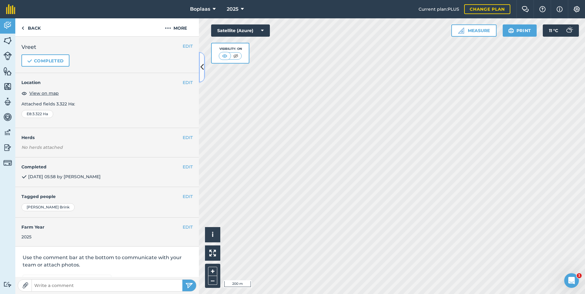
click at [202, 67] on icon at bounding box center [201, 67] width 3 height 11
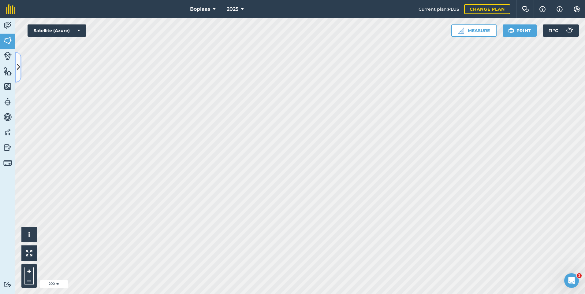
click at [18, 69] on icon at bounding box center [18, 67] width 3 height 11
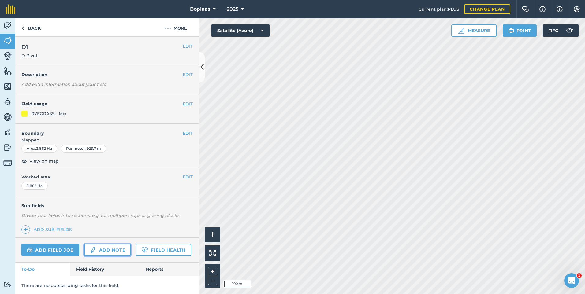
click at [113, 248] on link "Add note" at bounding box center [107, 250] width 47 height 12
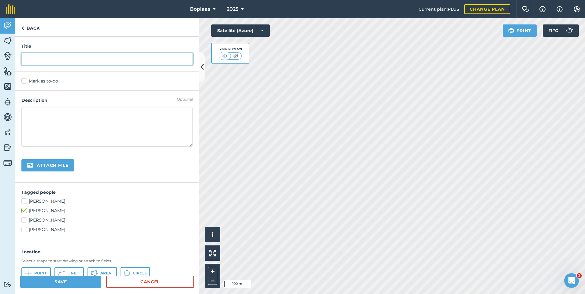
click at [47, 58] on input "text" at bounding box center [106, 59] width 171 height 13
type input "Vreet"
click at [28, 80] on label "Mark as to-do" at bounding box center [106, 81] width 171 height 6
click at [25, 80] on input "Mark as to-do" at bounding box center [23, 80] width 4 height 4
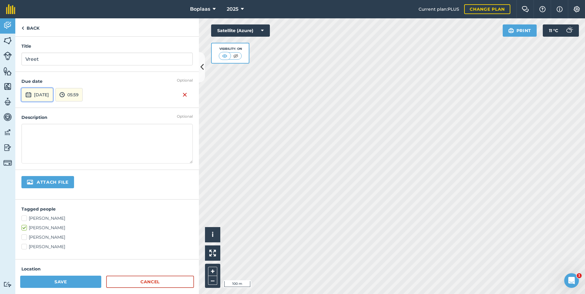
click at [53, 94] on button "[DATE]" at bounding box center [37, 94] width 32 height 13
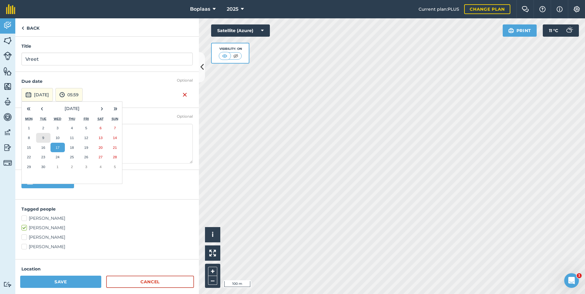
click at [44, 136] on button "9" at bounding box center [43, 138] width 14 height 10
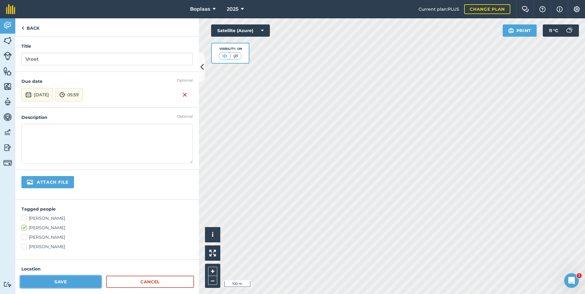
click at [74, 282] on button "Save" at bounding box center [60, 282] width 81 height 12
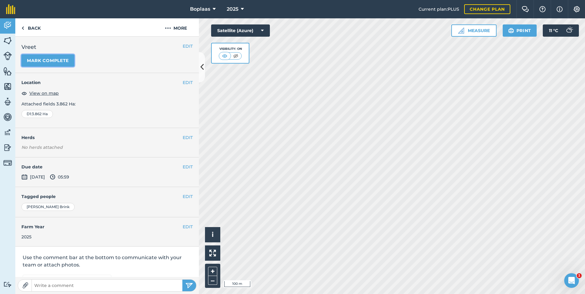
click at [53, 63] on button "Mark complete" at bounding box center [47, 60] width 53 height 12
click at [184, 165] on button "EDIT" at bounding box center [188, 167] width 10 height 7
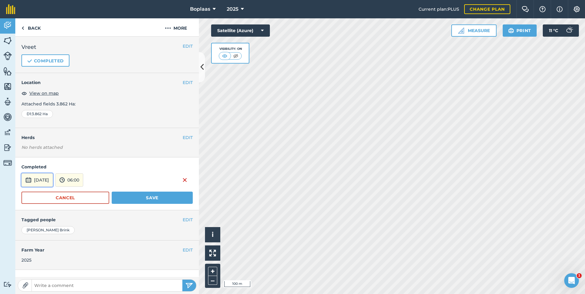
click at [50, 180] on button "[DATE]" at bounding box center [37, 179] width 32 height 13
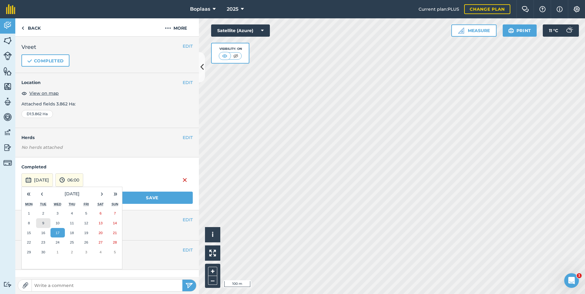
click at [43, 219] on button "9" at bounding box center [43, 223] width 14 height 10
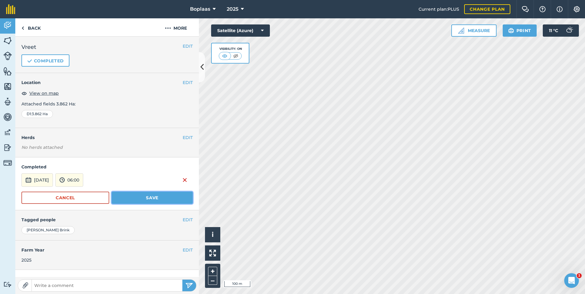
click at [139, 202] on button "Save" at bounding box center [152, 198] width 81 height 12
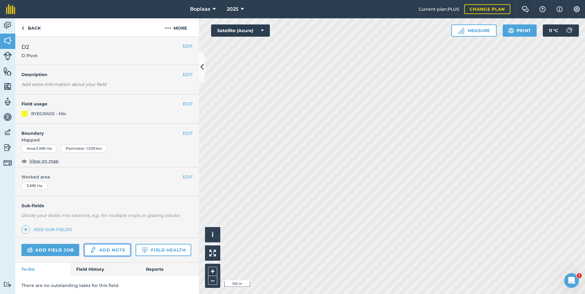
click at [100, 252] on link "Add note" at bounding box center [107, 250] width 47 height 12
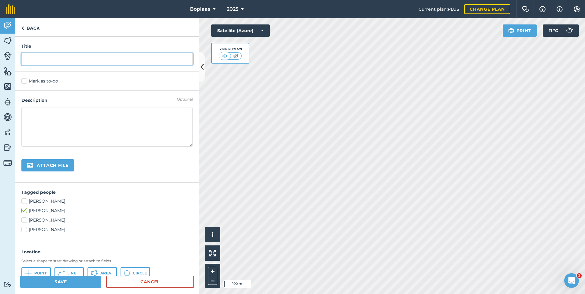
click at [51, 61] on input "text" at bounding box center [106, 59] width 171 height 13
type input "Vreet"
click at [22, 78] on div "Mark as to-do" at bounding box center [107, 81] width 184 height 19
click at [26, 81] on label "Mark as to-do" at bounding box center [106, 81] width 171 height 6
click at [25, 81] on input "Mark as to-do" at bounding box center [23, 80] width 4 height 4
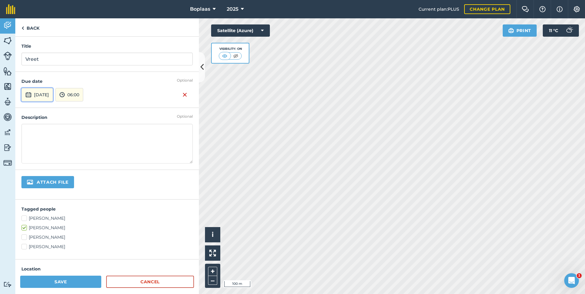
click at [34, 91] on button "[DATE]" at bounding box center [37, 94] width 32 height 13
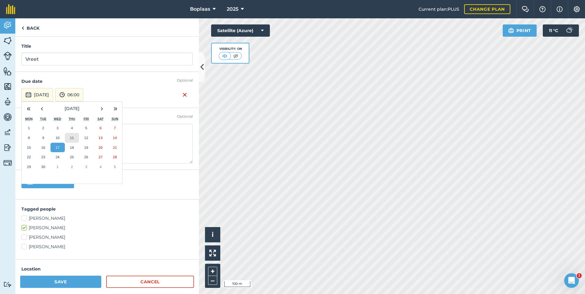
click at [70, 137] on abbr "11" at bounding box center [72, 138] width 4 height 4
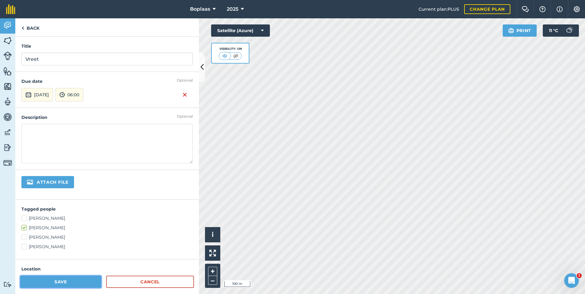
click at [62, 279] on button "Save" at bounding box center [60, 282] width 81 height 12
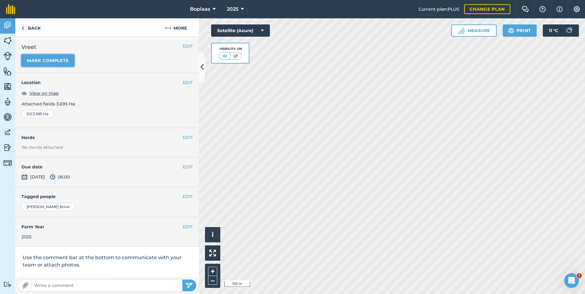
click at [58, 60] on button "Mark complete" at bounding box center [47, 60] width 53 height 12
click at [183, 166] on button "EDIT" at bounding box center [188, 167] width 10 height 7
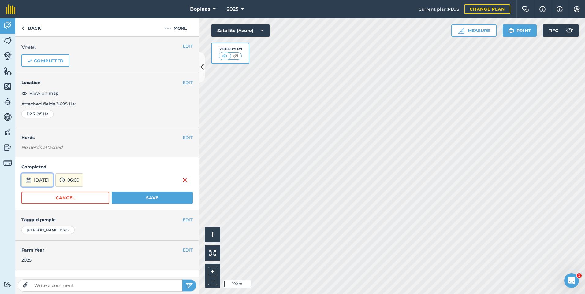
click at [53, 179] on button "[DATE]" at bounding box center [37, 179] width 32 height 13
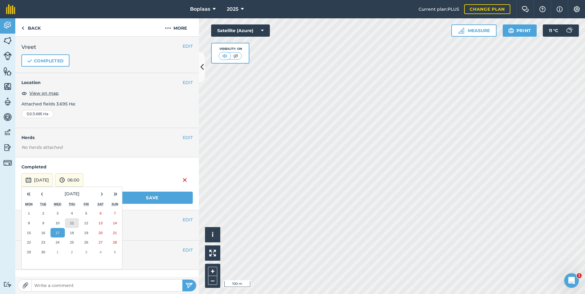
click at [70, 221] on abbr "11" at bounding box center [72, 223] width 4 height 4
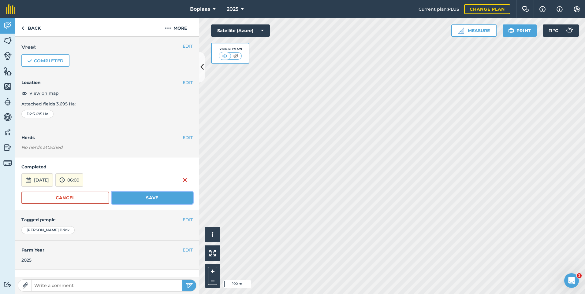
click at [141, 196] on button "Save" at bounding box center [152, 198] width 81 height 12
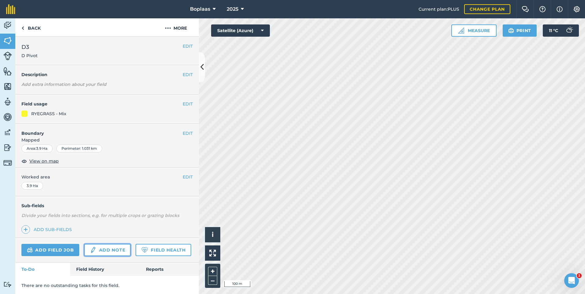
click at [107, 249] on link "Add note" at bounding box center [107, 250] width 47 height 12
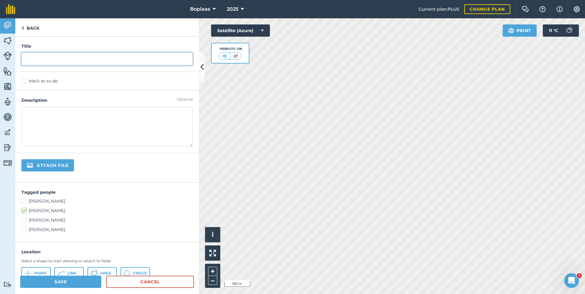
click at [58, 63] on input "text" at bounding box center [106, 59] width 171 height 13
type input "Vreet"
click at [24, 82] on label "Mark as to-do" at bounding box center [106, 81] width 171 height 6
click at [24, 82] on input "Mark as to-do" at bounding box center [23, 80] width 4 height 4
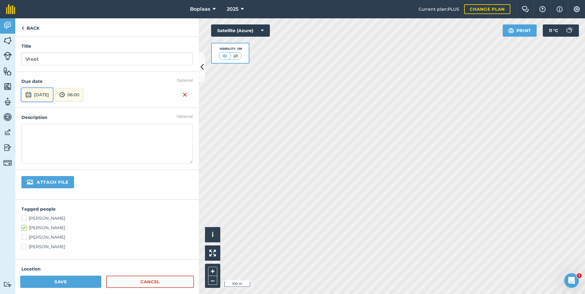
click at [53, 98] on button "[DATE]" at bounding box center [37, 94] width 32 height 13
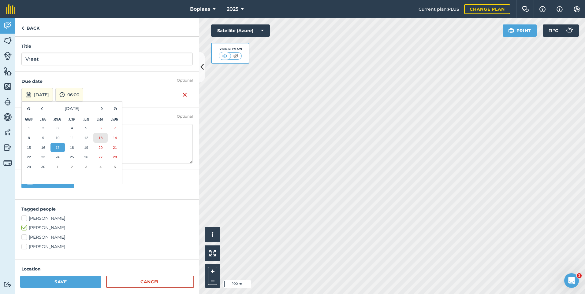
click at [97, 138] on button "13" at bounding box center [100, 138] width 14 height 10
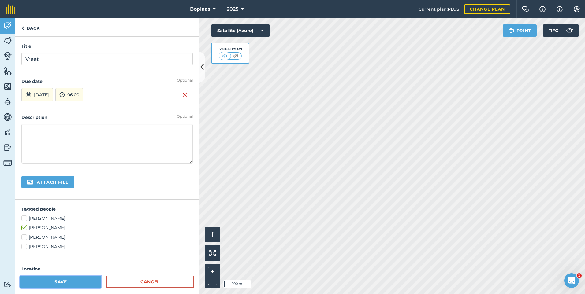
click at [67, 279] on button "Save" at bounding box center [60, 282] width 81 height 12
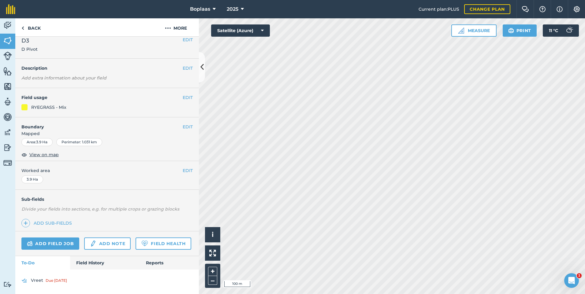
scroll to position [24, 0]
click at [47, 281] on div "Due 4 days ago" at bounding box center [56, 280] width 21 height 5
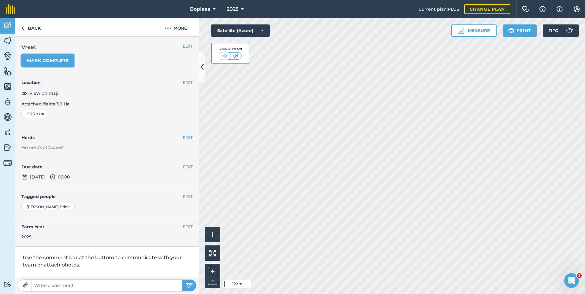
click at [69, 66] on button "Mark complete" at bounding box center [47, 60] width 53 height 12
click at [185, 168] on button "EDIT" at bounding box center [188, 167] width 10 height 7
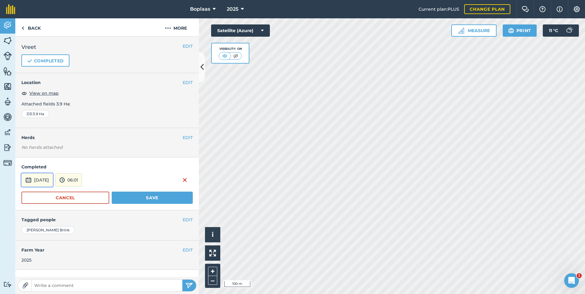
click at [41, 179] on button "[DATE]" at bounding box center [37, 179] width 32 height 13
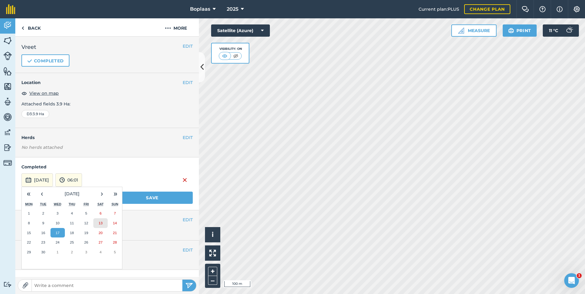
click at [101, 224] on abbr "13" at bounding box center [101, 223] width 4 height 4
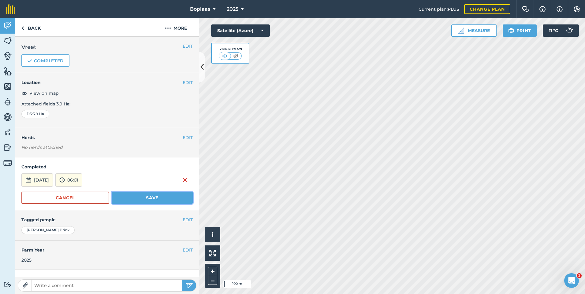
click at [163, 196] on button "Save" at bounding box center [152, 198] width 81 height 12
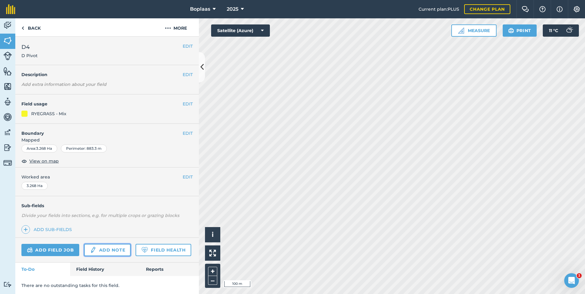
click at [119, 252] on link "Add note" at bounding box center [107, 250] width 47 height 12
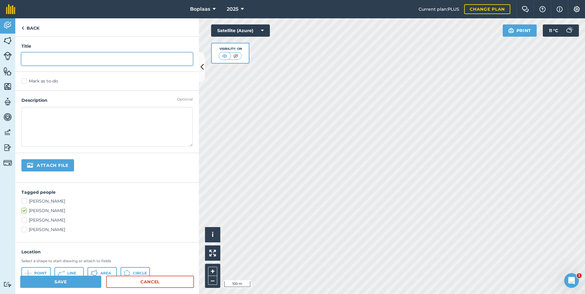
click at [32, 59] on input "text" at bounding box center [106, 59] width 171 height 13
type input "Vreet"
click at [23, 82] on label "Mark as to-do" at bounding box center [106, 81] width 171 height 6
click at [23, 82] on input "Mark as to-do" at bounding box center [23, 80] width 4 height 4
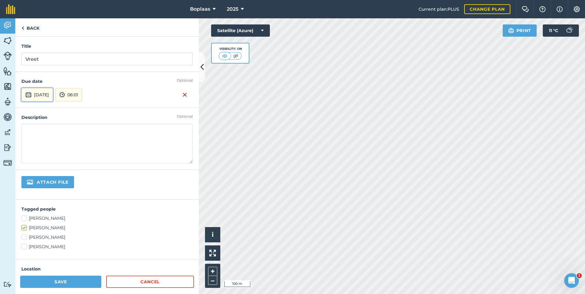
click at [41, 100] on button "[DATE]" at bounding box center [37, 94] width 32 height 13
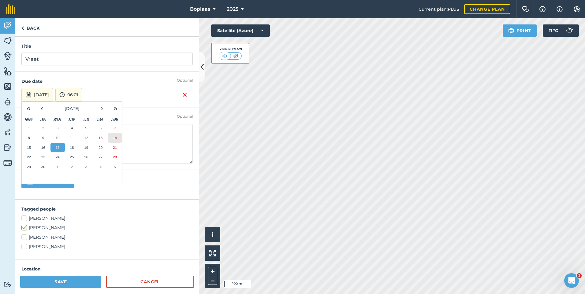
click at [114, 138] on abbr "14" at bounding box center [115, 138] width 4 height 4
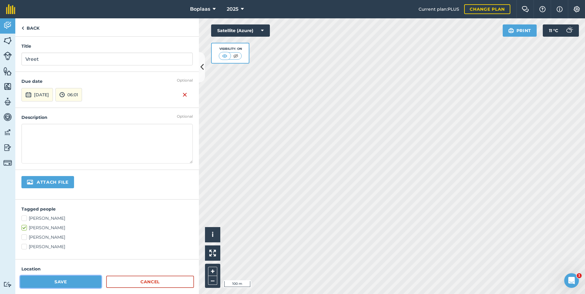
click at [79, 282] on button "Save" at bounding box center [60, 282] width 81 height 12
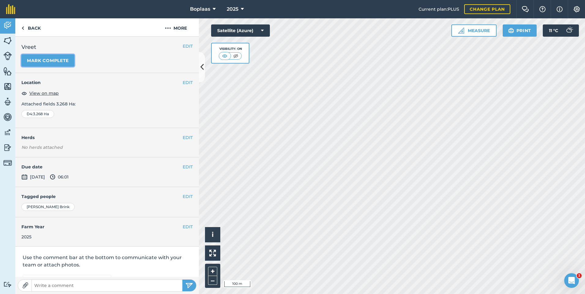
click at [55, 61] on button "Mark complete" at bounding box center [47, 60] width 53 height 12
click at [185, 166] on button "EDIT" at bounding box center [188, 167] width 10 height 7
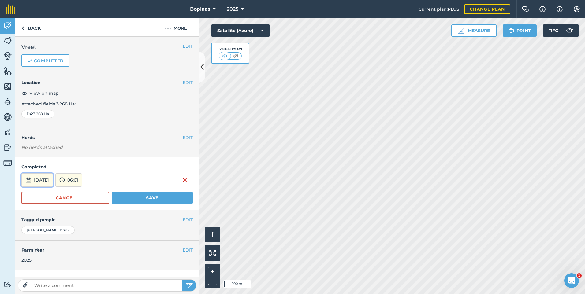
click at [35, 179] on button "[DATE]" at bounding box center [37, 179] width 32 height 13
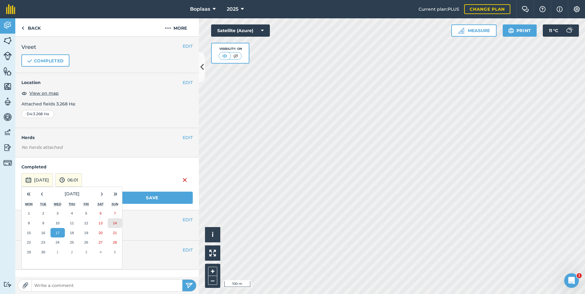
click at [115, 225] on button "14" at bounding box center [115, 223] width 14 height 10
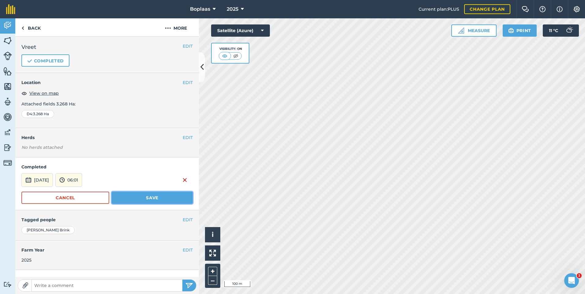
click at [128, 198] on button "Save" at bounding box center [152, 198] width 81 height 12
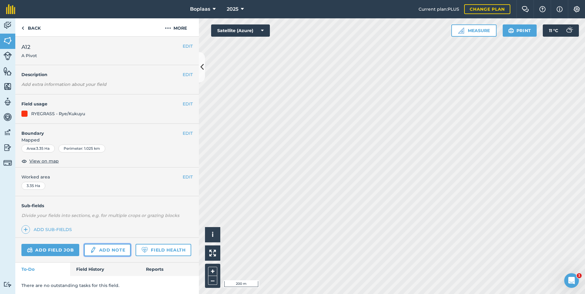
click at [106, 249] on link "Add note" at bounding box center [107, 250] width 47 height 12
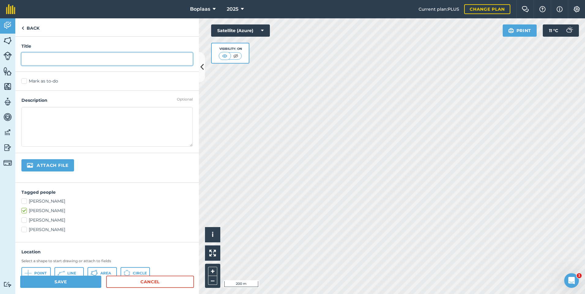
click at [48, 59] on input "text" at bounding box center [106, 59] width 171 height 13
type input "Vreet"
click at [22, 80] on label "Mark as to-do" at bounding box center [106, 81] width 171 height 6
click at [22, 80] on input "Mark as to-do" at bounding box center [23, 80] width 4 height 4
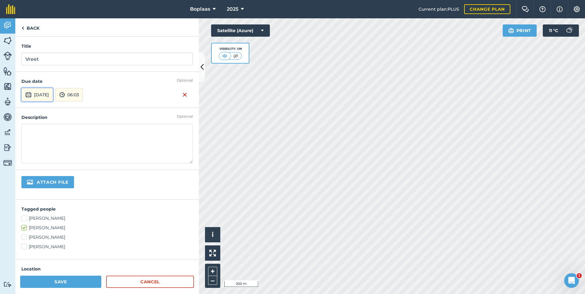
click at [53, 98] on button "[DATE]" at bounding box center [37, 94] width 32 height 13
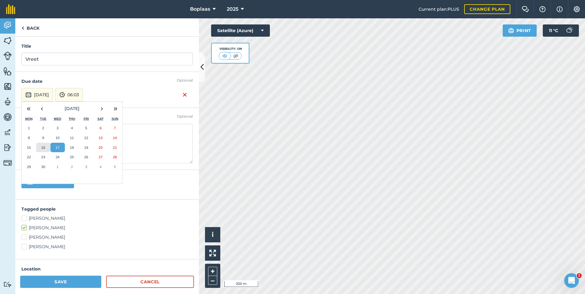
click at [46, 149] on button "16" at bounding box center [43, 148] width 14 height 10
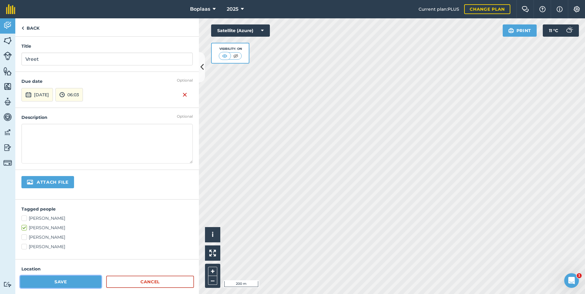
click at [80, 285] on button "Save" at bounding box center [60, 282] width 81 height 12
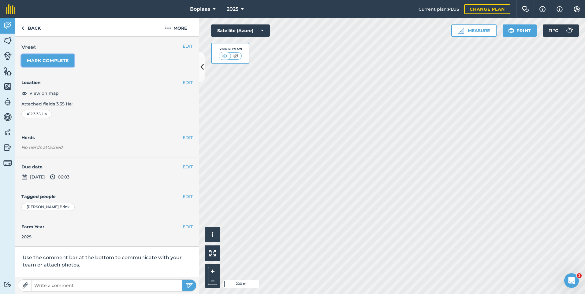
click at [52, 58] on button "Mark complete" at bounding box center [47, 60] width 53 height 12
click at [186, 166] on button "EDIT" at bounding box center [188, 167] width 10 height 7
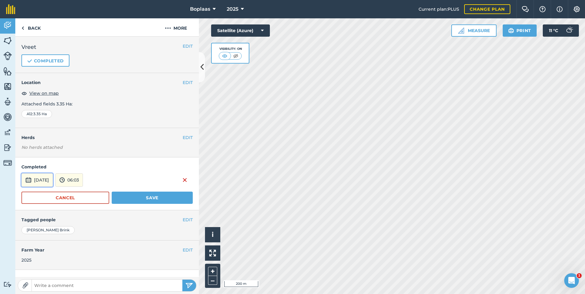
click at [53, 183] on button "[DATE]" at bounding box center [37, 179] width 32 height 13
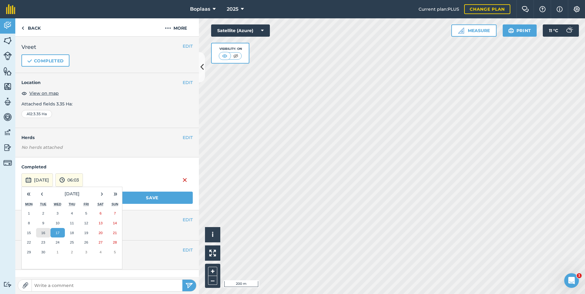
click at [42, 233] on abbr "16" at bounding box center [43, 233] width 4 height 4
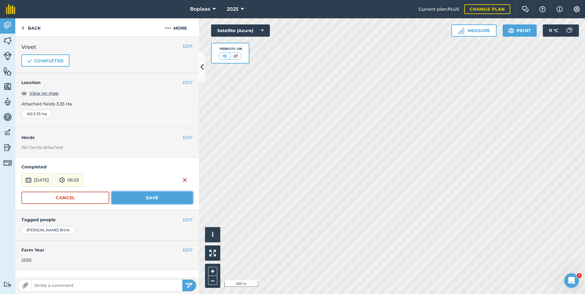
click at [136, 200] on button "Save" at bounding box center [152, 198] width 81 height 12
